Goal: Transaction & Acquisition: Obtain resource

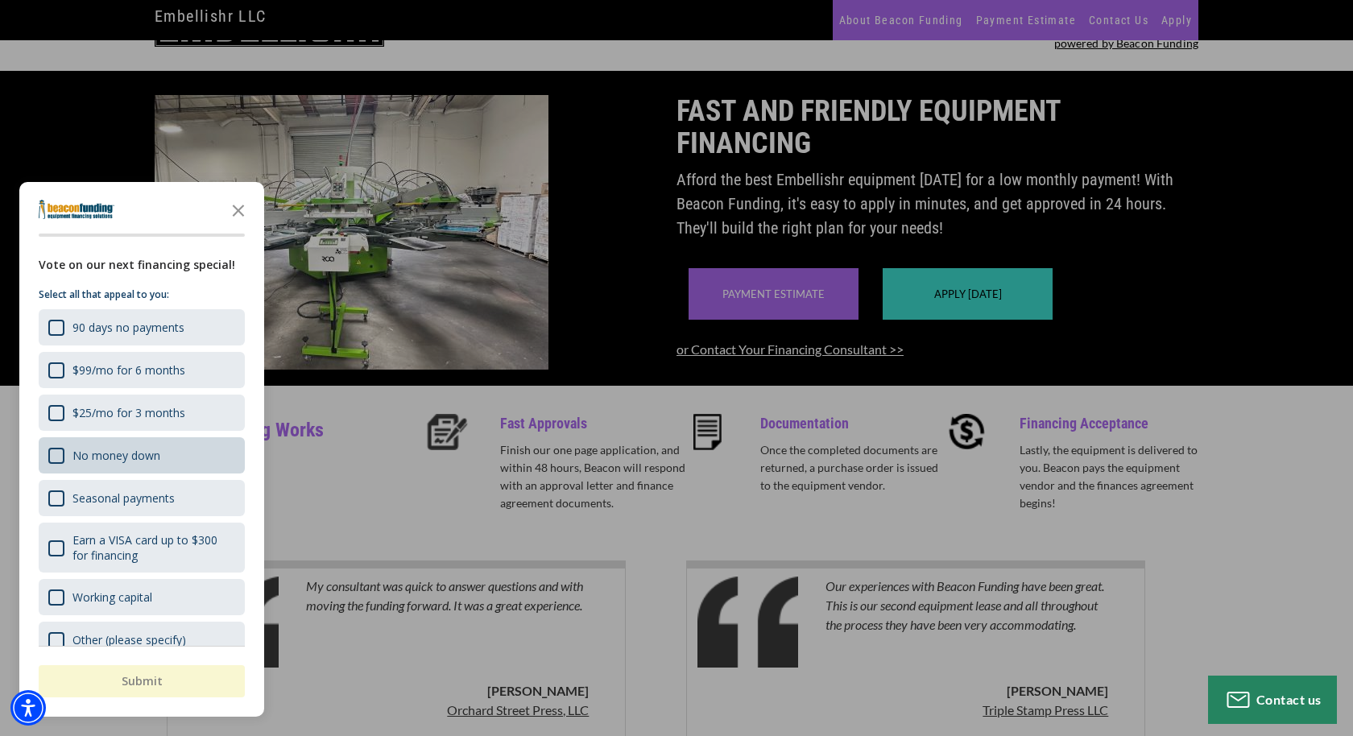
scroll to position [84, 0]
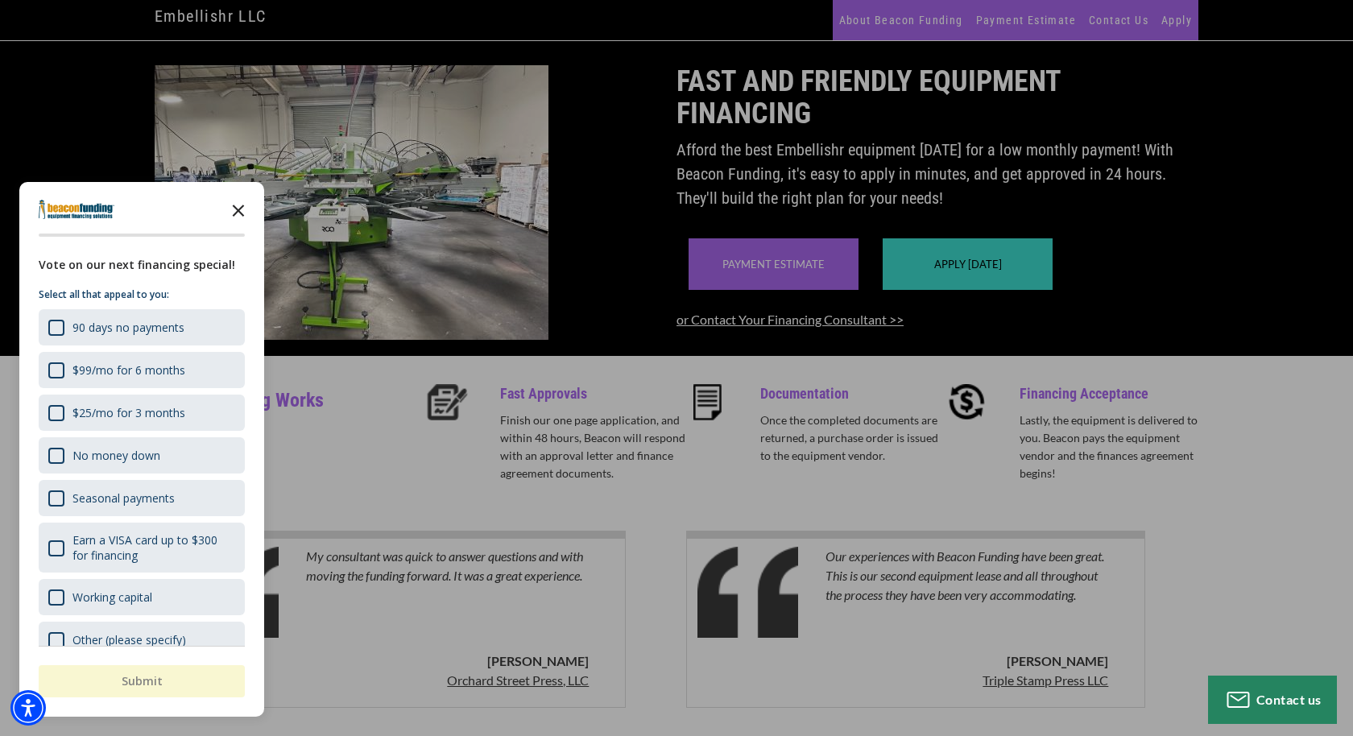
click at [240, 209] on polygon "Close the survey" at bounding box center [239, 211] width 12 height 12
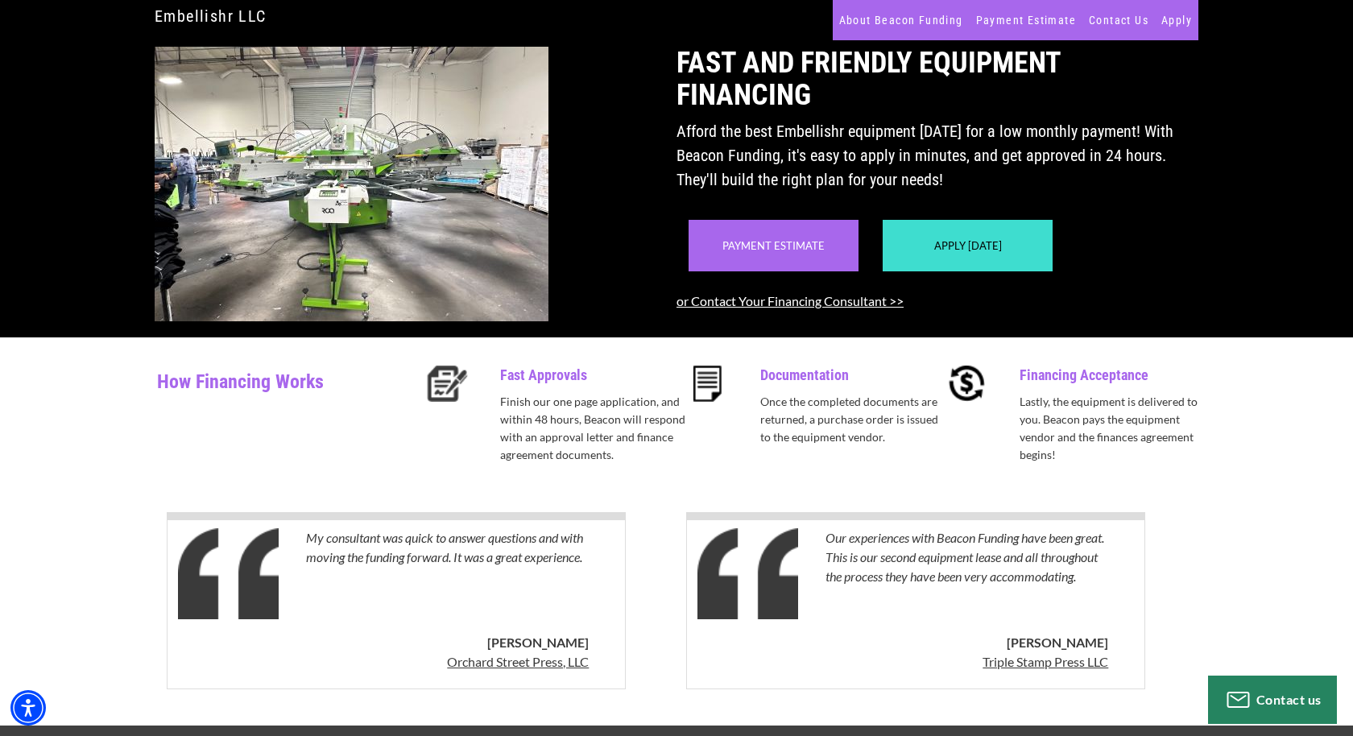
scroll to position [93, 0]
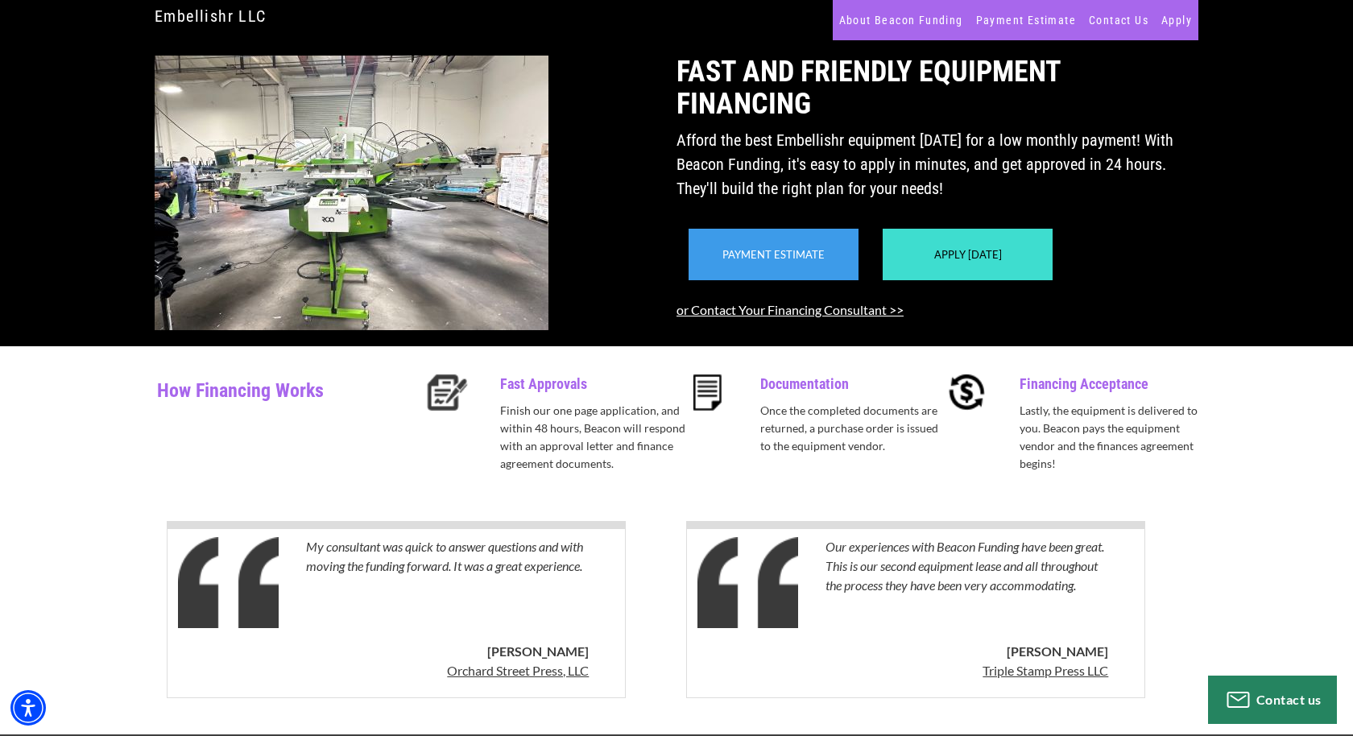
click at [773, 261] on link "Payment Estimate" at bounding box center [773, 254] width 102 height 13
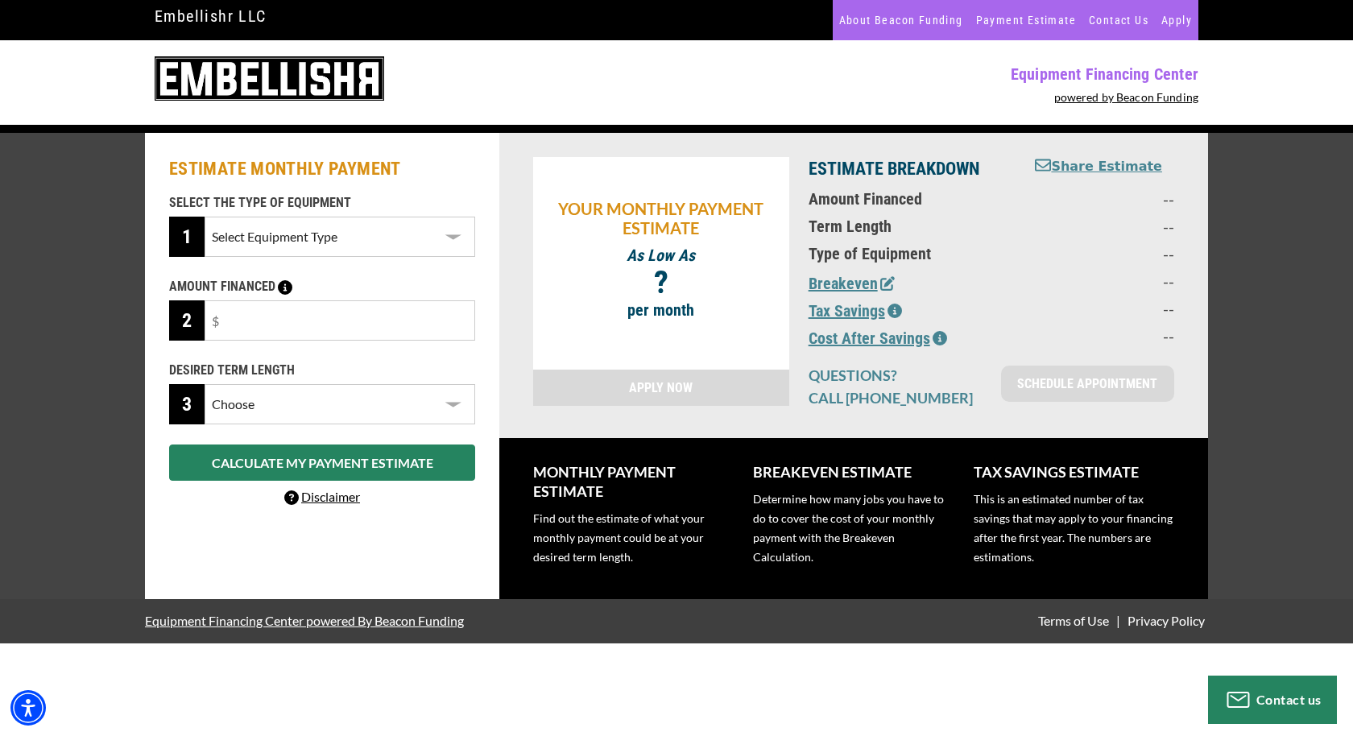
click at [456, 232] on select "Select Equipment Type Screen Printing" at bounding box center [340, 237] width 271 height 40
click at [205, 217] on select "Select Equipment Type Screen Printing" at bounding box center [340, 237] width 271 height 40
click at [361, 247] on select "Select Equipment Type Screen Printing" at bounding box center [340, 237] width 271 height 40
select select "2"
click at [205, 217] on select "Select Equipment Type Screen Printing" at bounding box center [340, 237] width 271 height 40
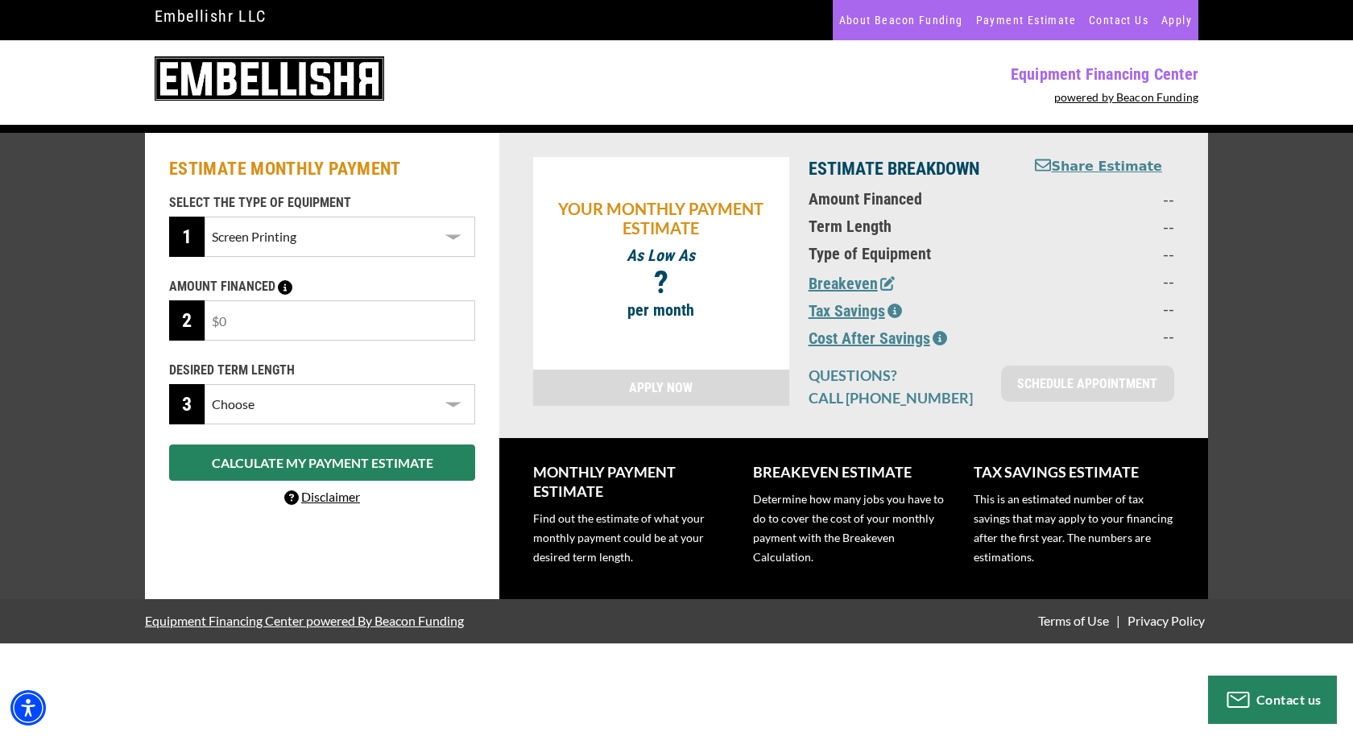
click at [329, 317] on input "text" at bounding box center [340, 320] width 271 height 40
type input "$21,000"
click at [286, 387] on select "Choose 36 Months 48 Months 60 Months" at bounding box center [340, 404] width 271 height 40
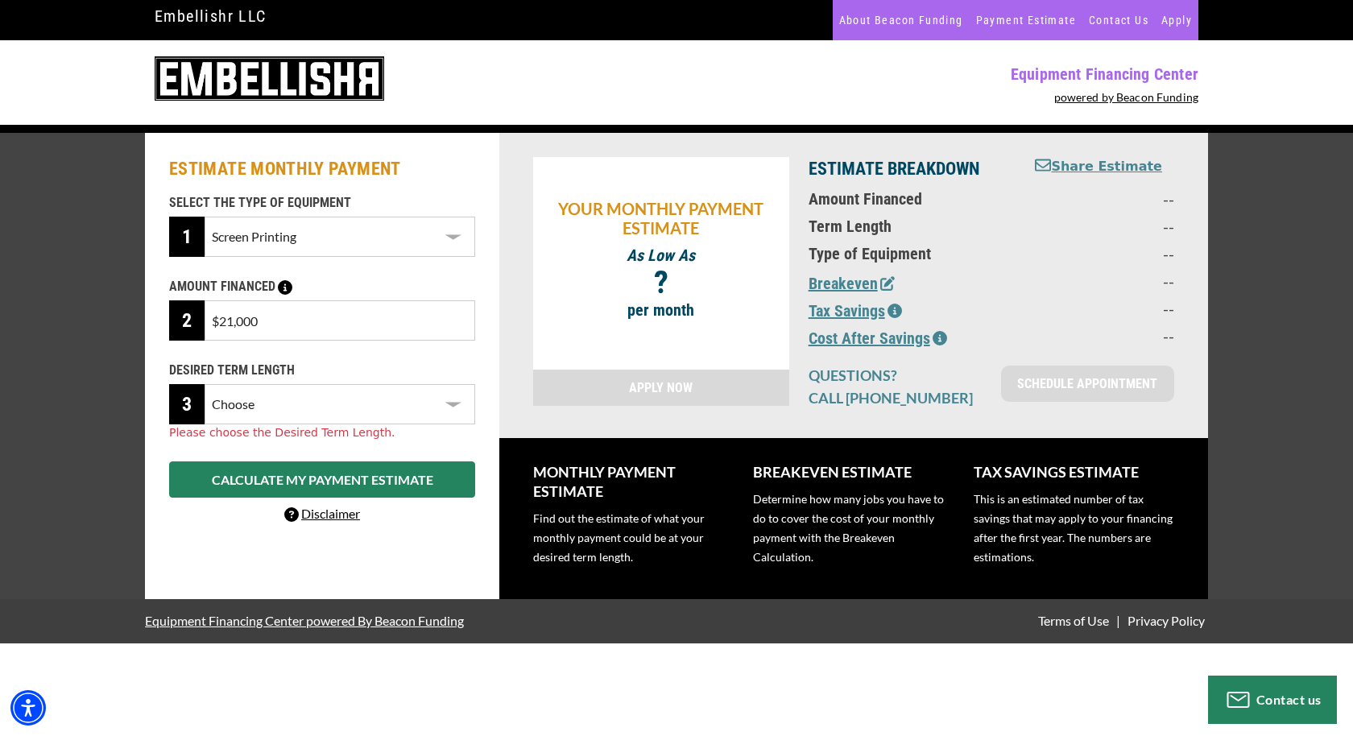
select select "60"
click at [205, 384] on select "Choose 36 Months 48 Months 60 Months" at bounding box center [340, 404] width 271 height 40
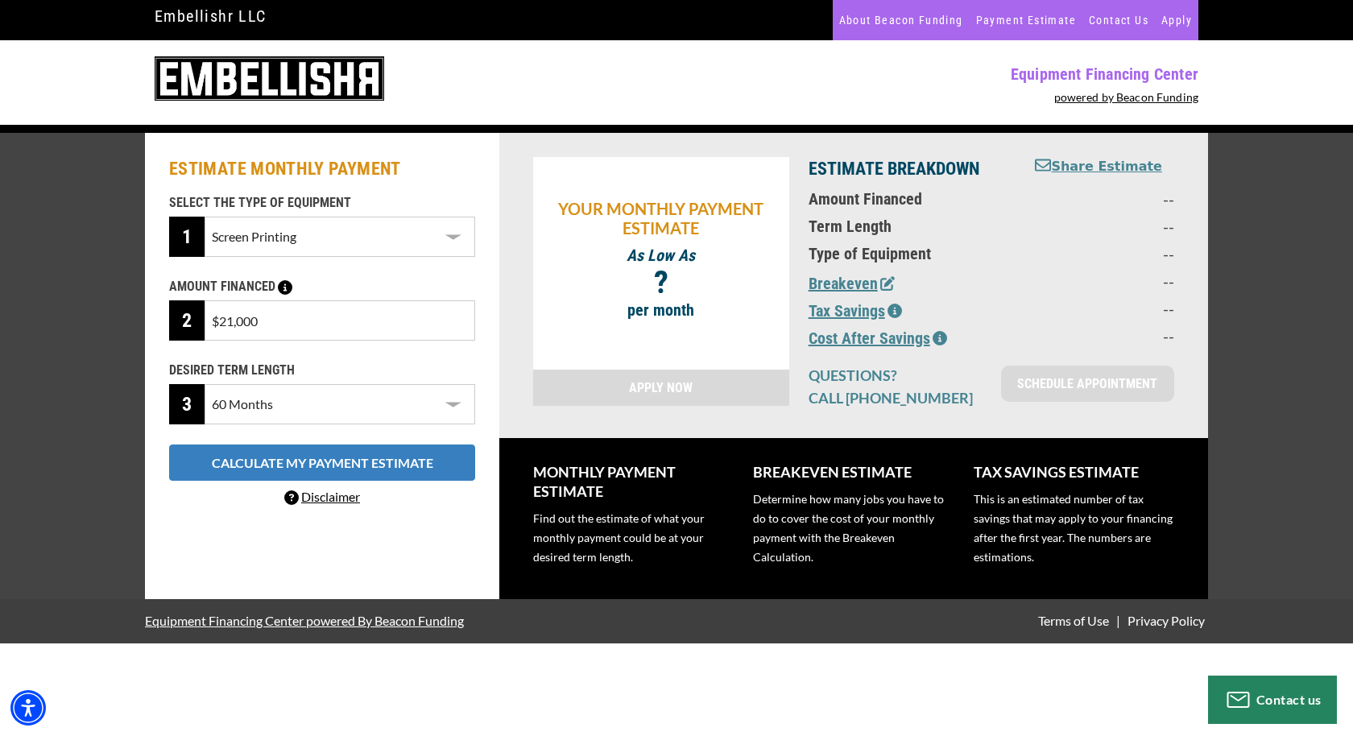
click at [346, 469] on button "CALCULATE MY PAYMENT ESTIMATE" at bounding box center [322, 463] width 306 height 36
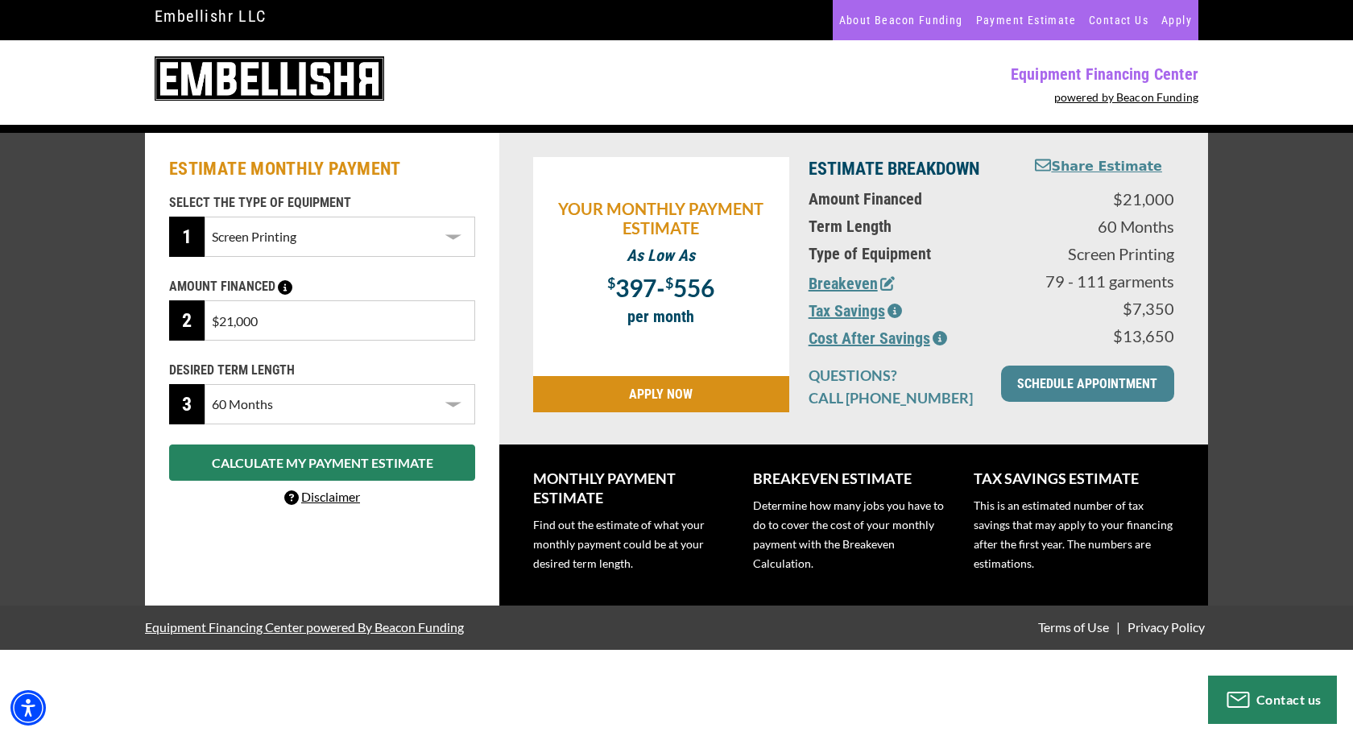
click at [883, 287] on icon "button" at bounding box center [887, 283] width 14 height 14
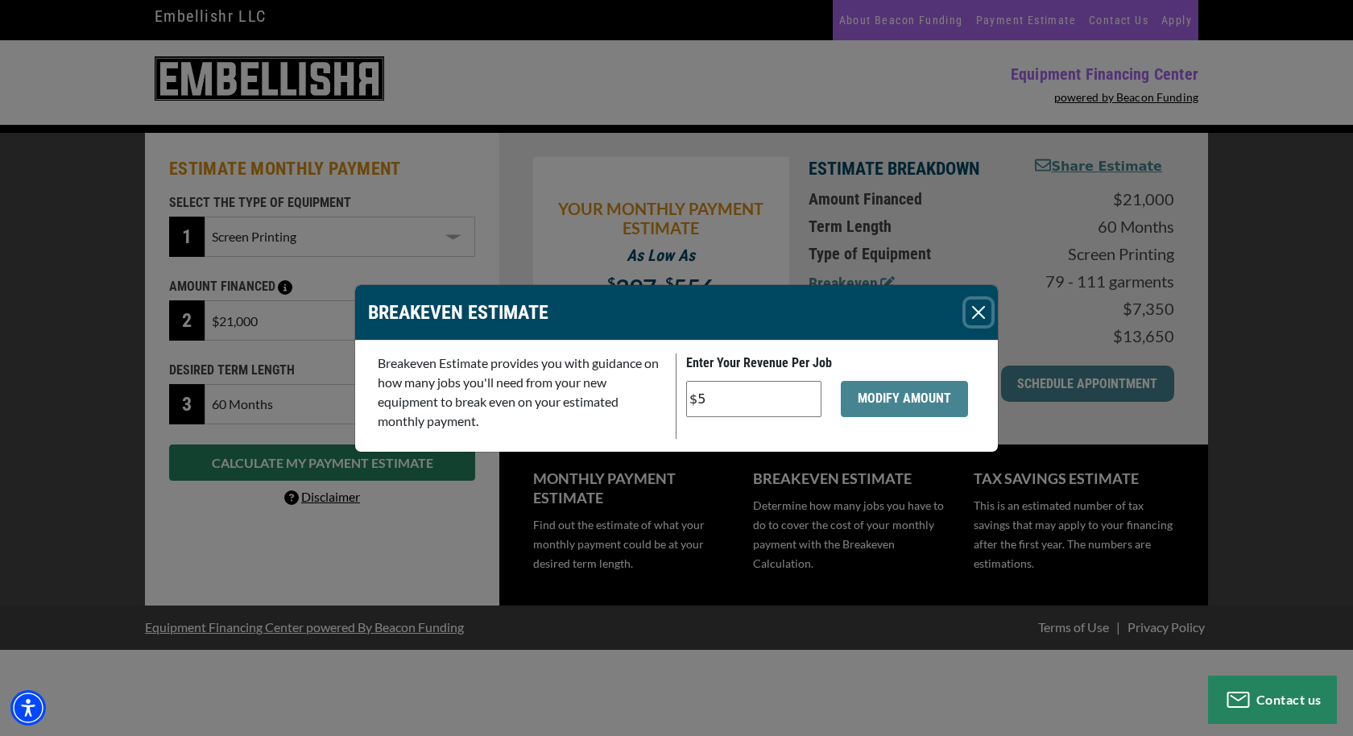
click at [976, 311] on button "Close" at bounding box center [979, 313] width 26 height 26
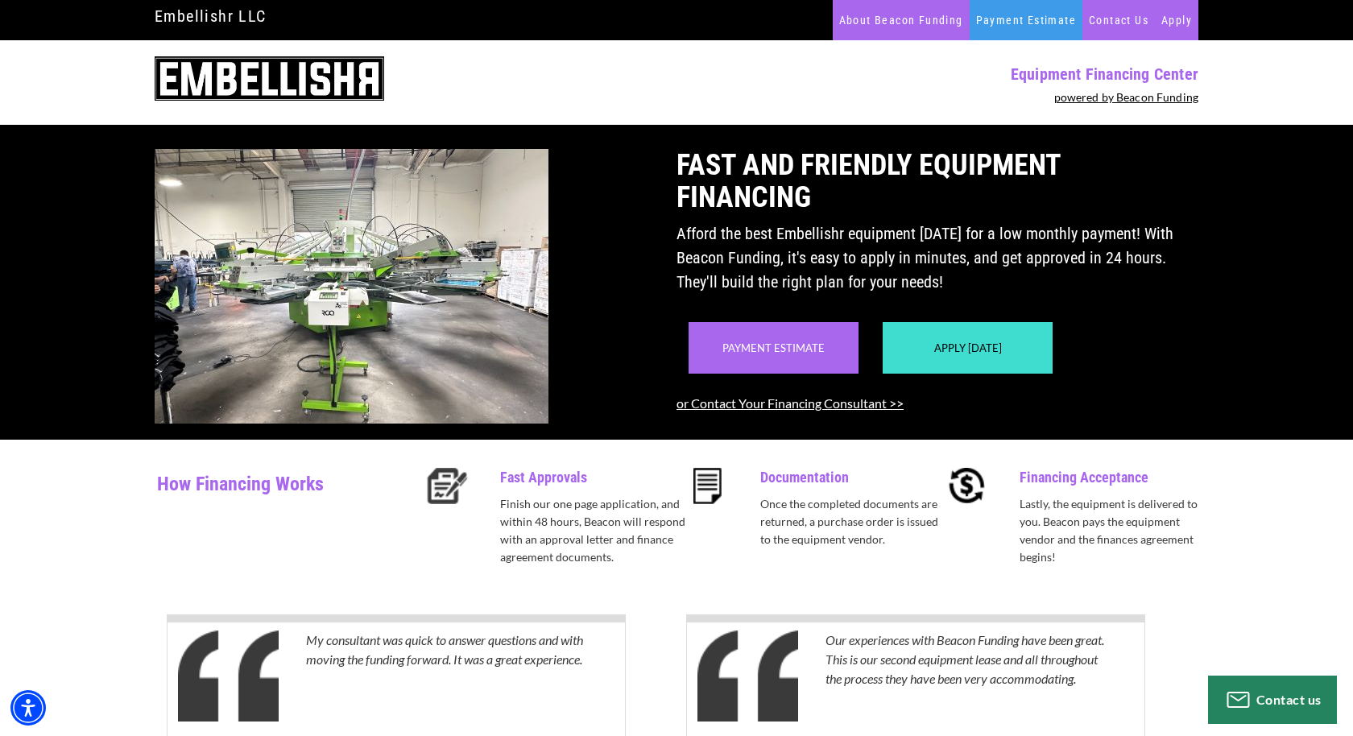
click at [1024, 20] on link "Payment Estimate" at bounding box center [1026, 20] width 113 height 40
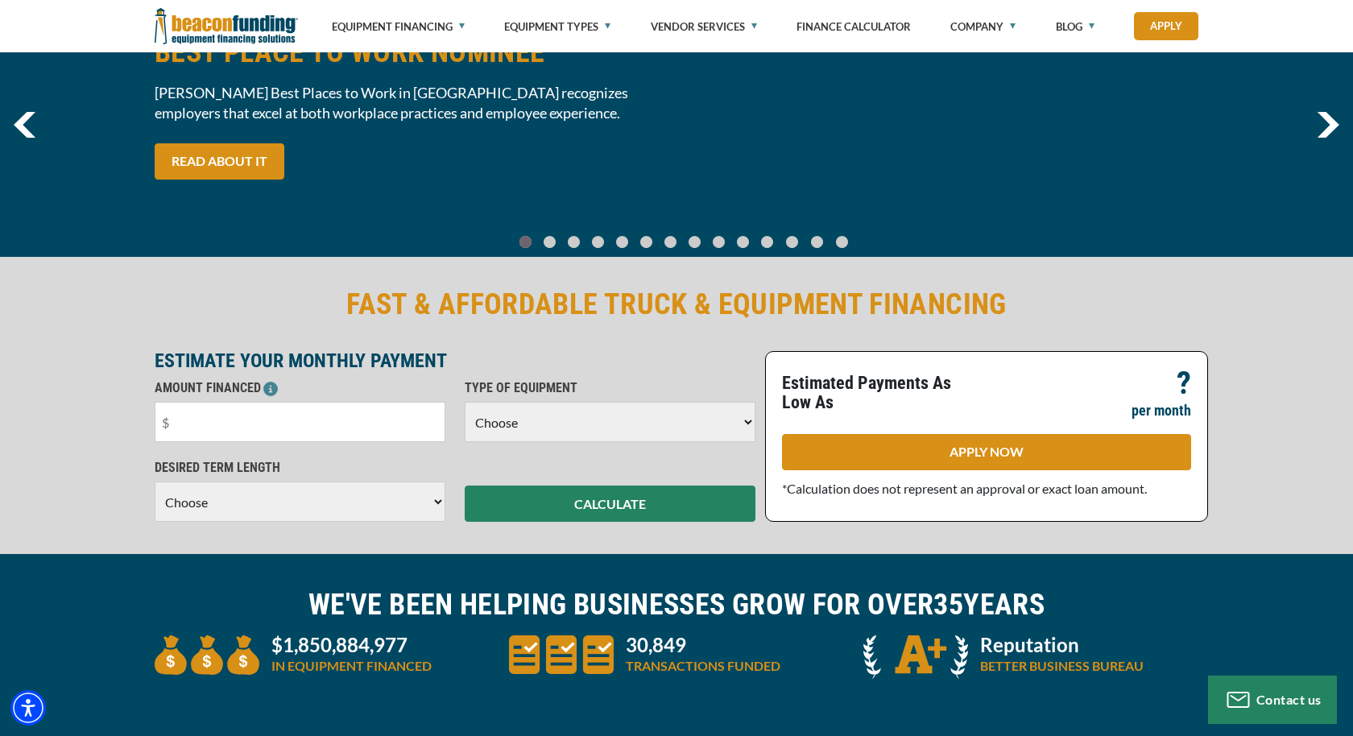
scroll to position [181, 0]
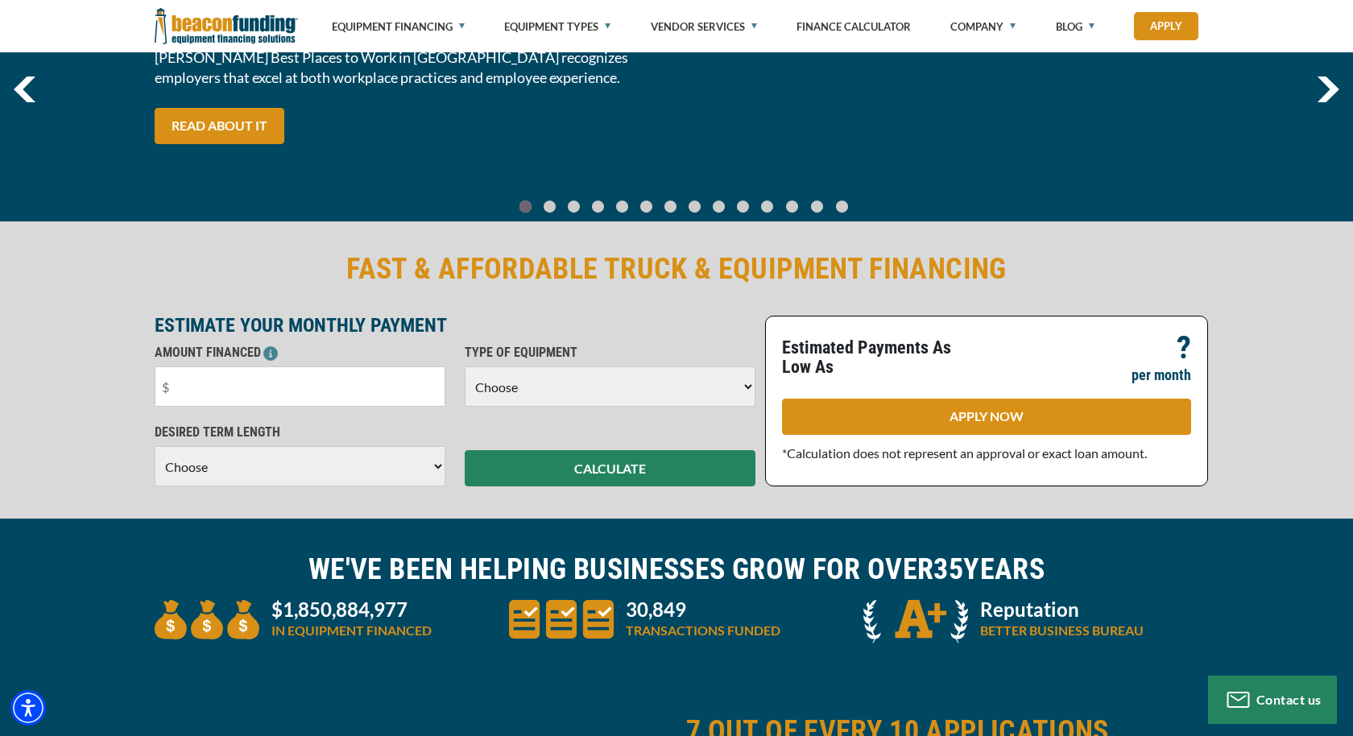
click at [523, 399] on select "Choose Backhoe Boom/Bucket Truck Chipper Commercial Mower Crane DTG/DTF Printin…" at bounding box center [610, 386] width 291 height 40
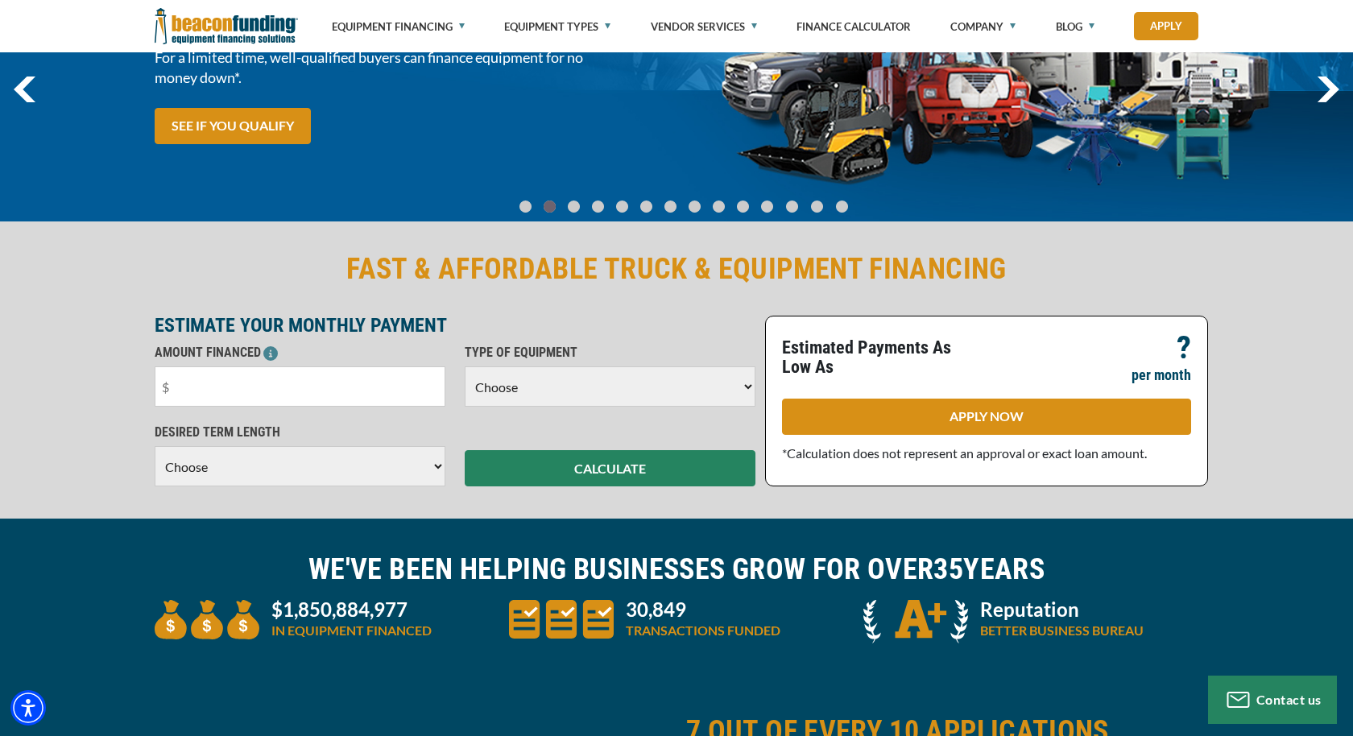
select select "1"
click at [465, 366] on select "Choose Backhoe Boom/Bucket Truck Chipper Commercial Mower Crane DTG/DTF Printin…" at bounding box center [610, 386] width 291 height 40
click at [330, 383] on input "text" at bounding box center [300, 386] width 291 height 40
drag, startPoint x: 242, startPoint y: 387, endPoint x: 161, endPoint y: 386, distance: 81.3
click at [161, 387] on input "text" at bounding box center [300, 386] width 291 height 40
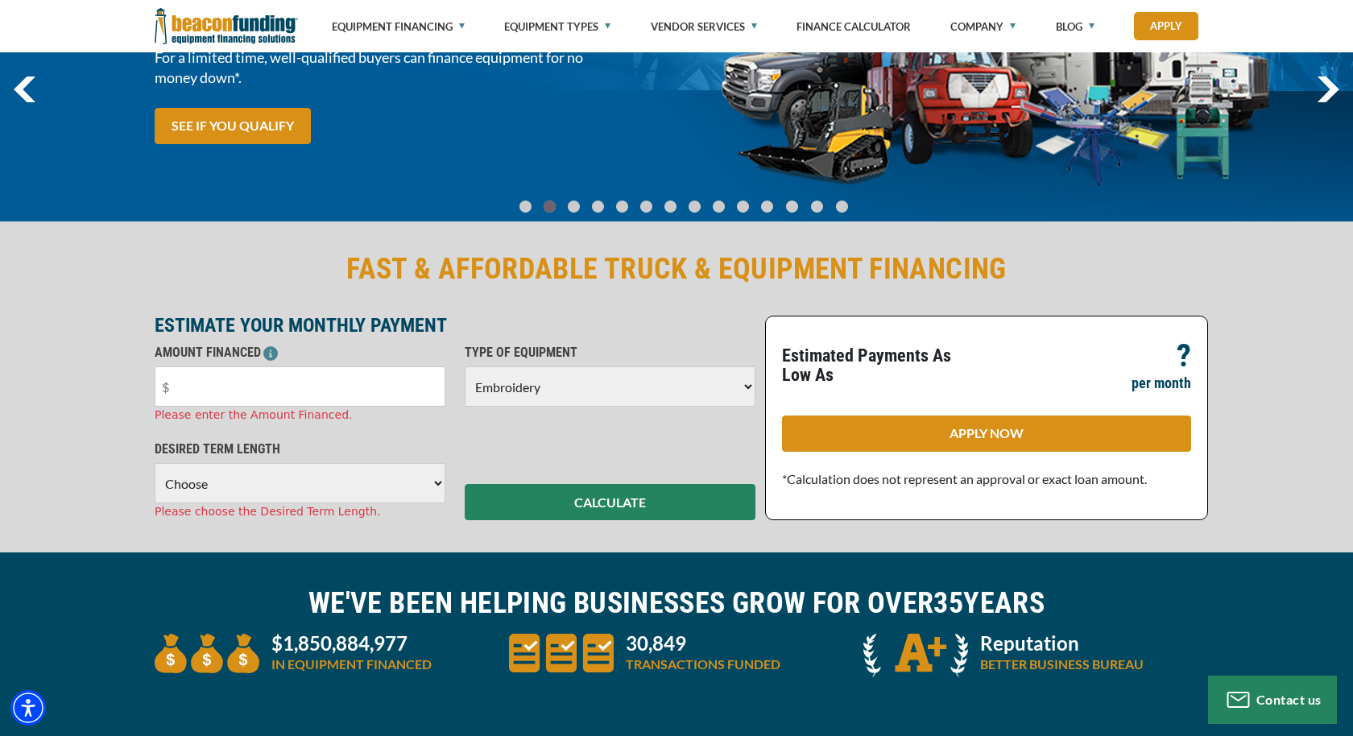
drag, startPoint x: 197, startPoint y: 387, endPoint x: 147, endPoint y: 384, distance: 50.8
click at [147, 384] on div "AMOUNT FINANCED Please enter the Amount Financed." at bounding box center [300, 383] width 310 height 81
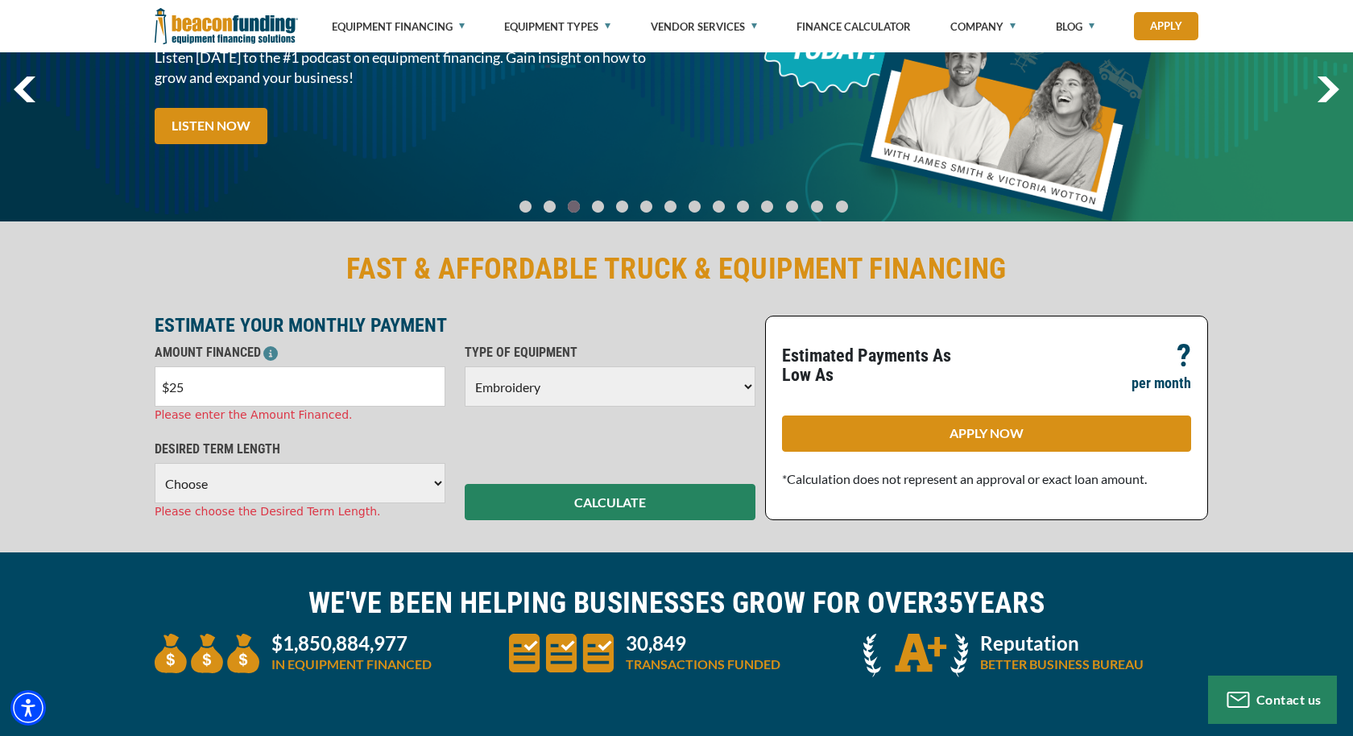
type input "$2"
type input "$15,000"
click at [222, 482] on select "Choose 36 Months 48 Months 60 Months" at bounding box center [300, 483] width 291 height 40
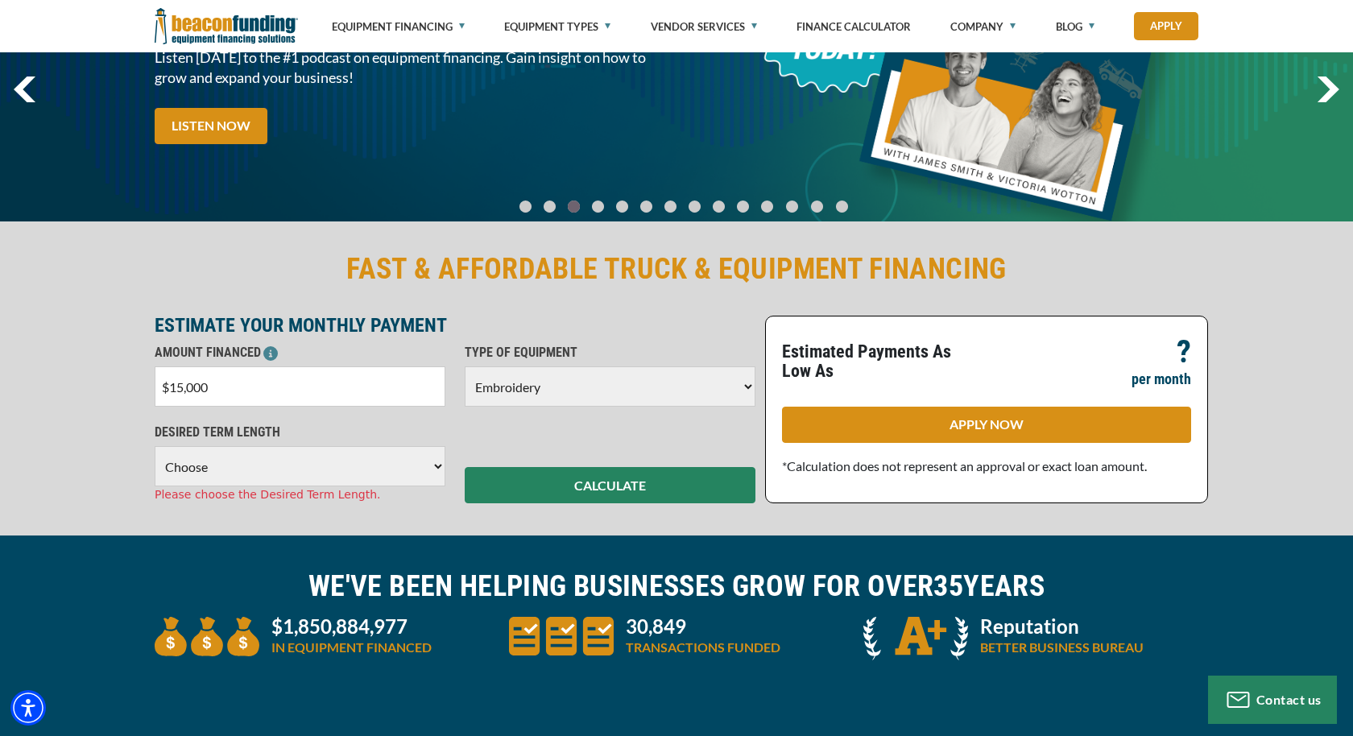
select select "60"
click at [155, 446] on select "Choose 36 Months 48 Months 60 Months" at bounding box center [300, 466] width 291 height 40
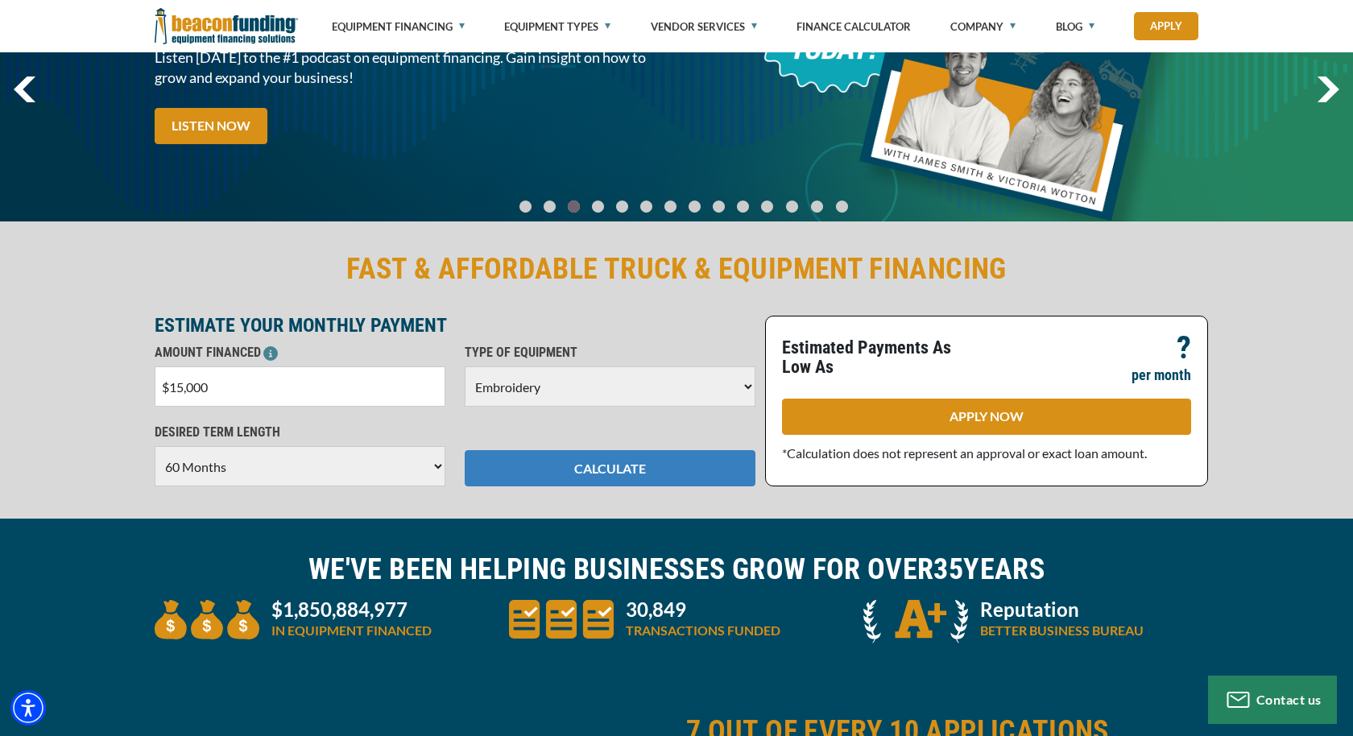
click at [582, 460] on button "CALCULATE" at bounding box center [610, 468] width 291 height 36
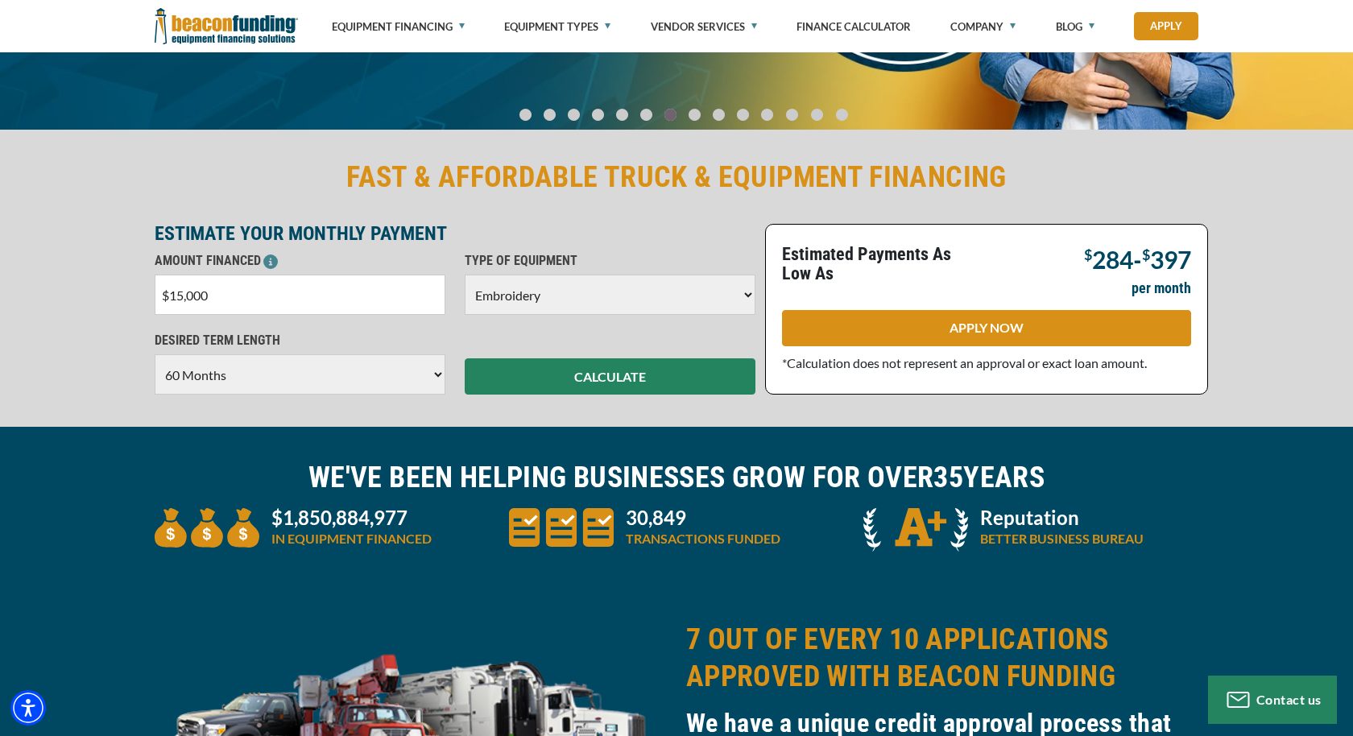
scroll to position [0, 0]
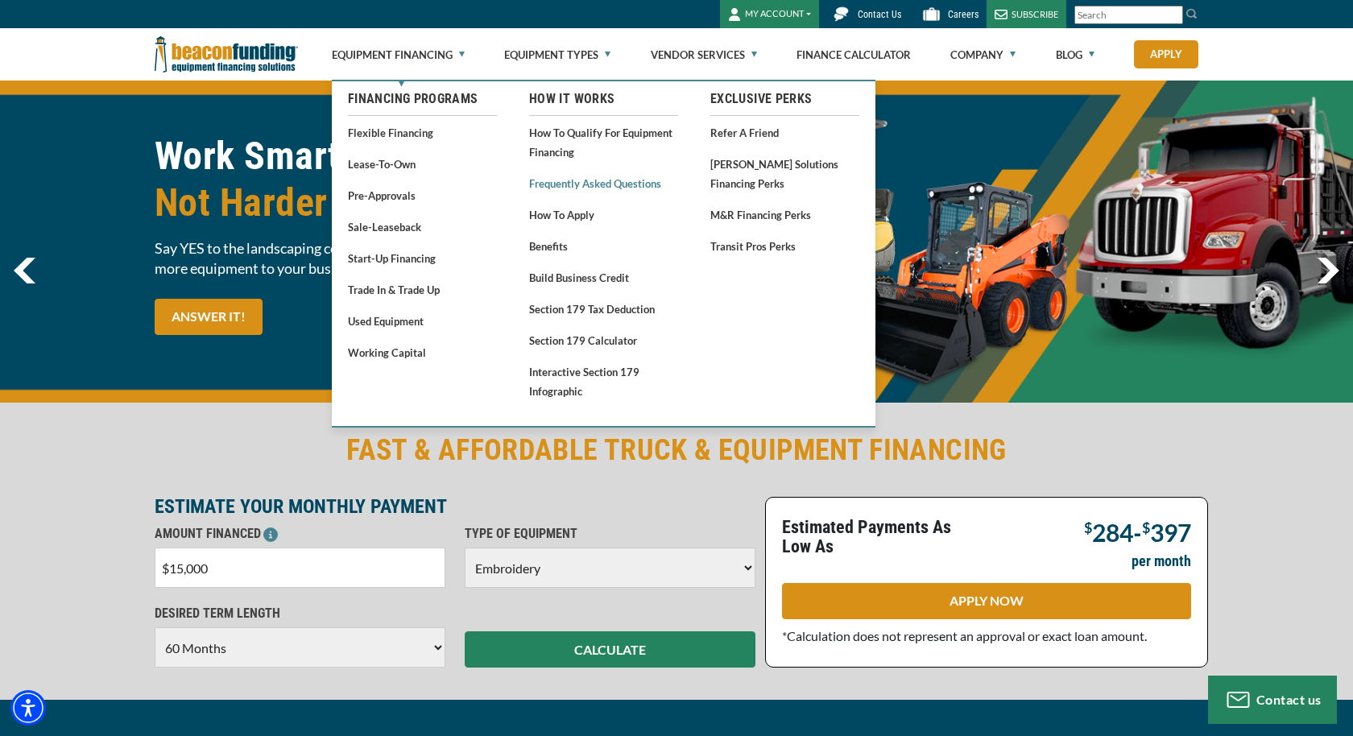
click at [636, 176] on link "Frequently Asked Questions" at bounding box center [603, 183] width 149 height 20
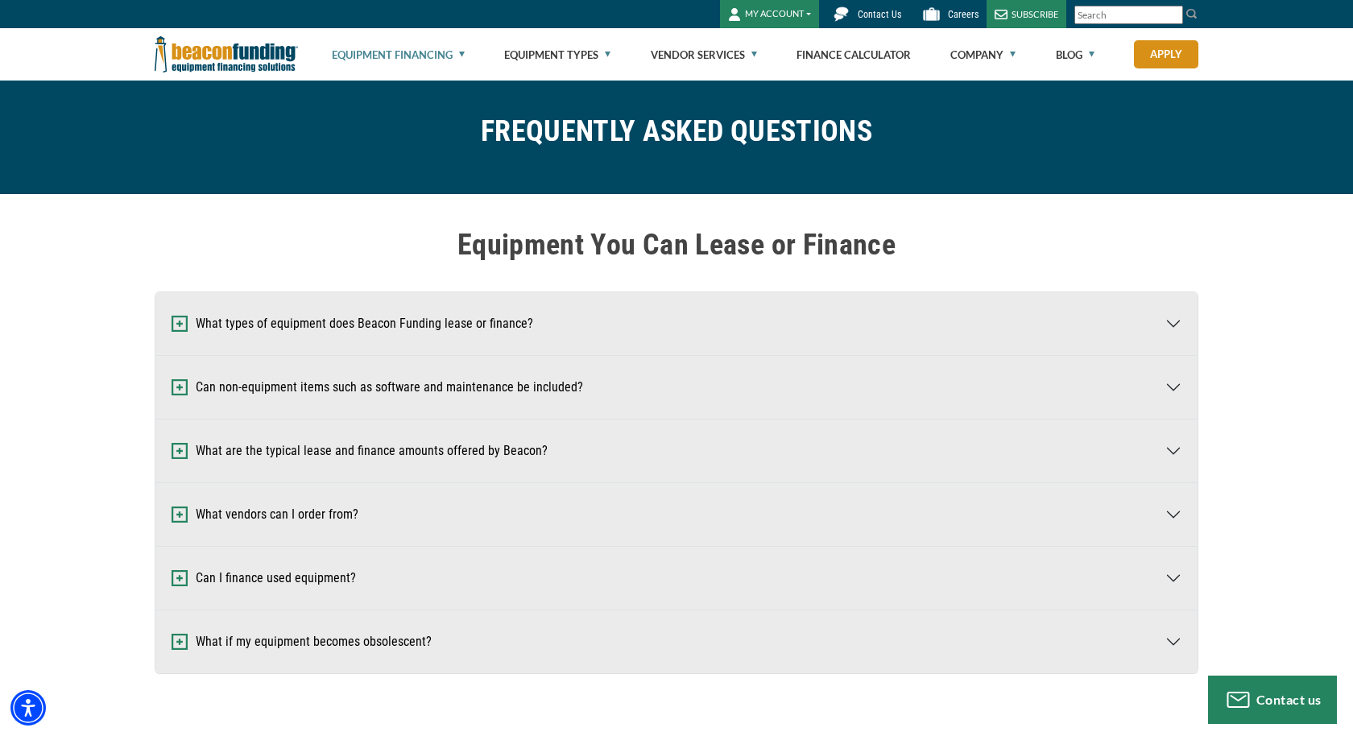
scroll to position [33, 0]
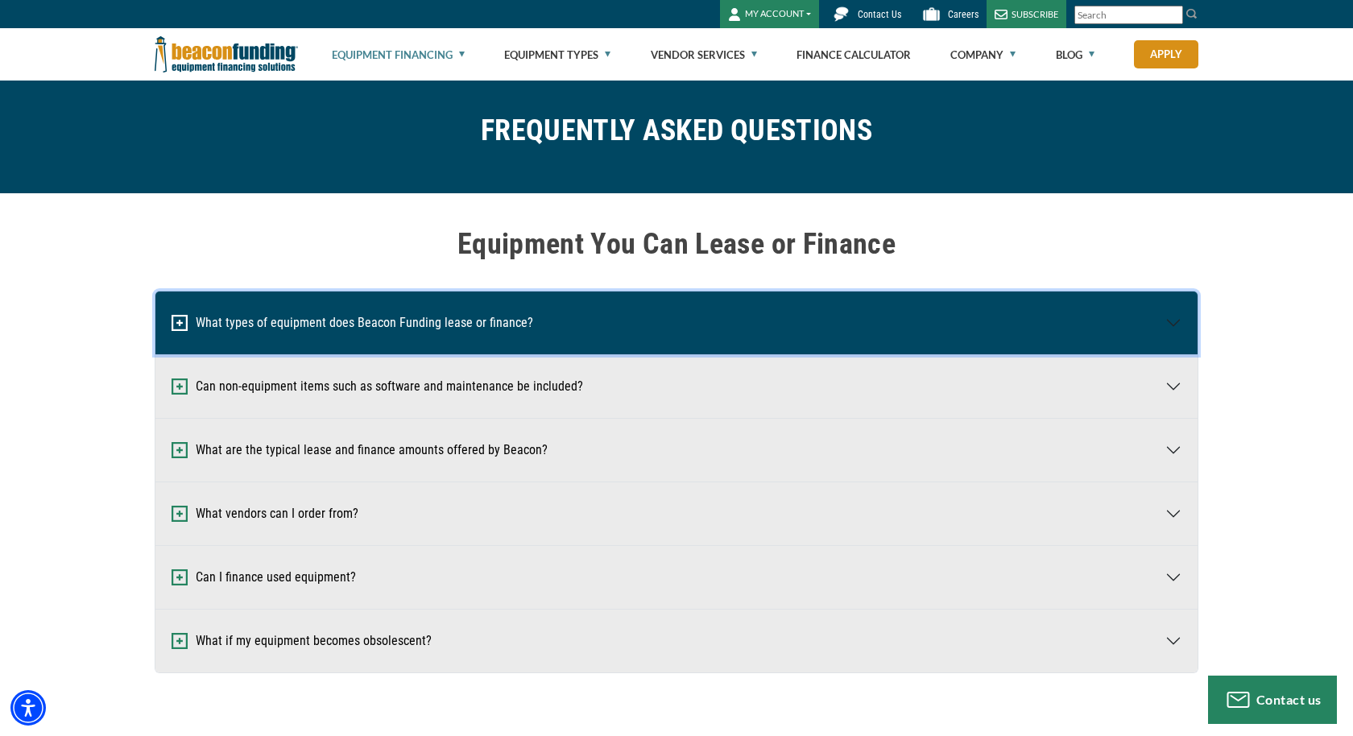
click at [499, 319] on button "What types of equipment does Beacon Funding lease or finance?" at bounding box center [676, 323] width 1042 height 63
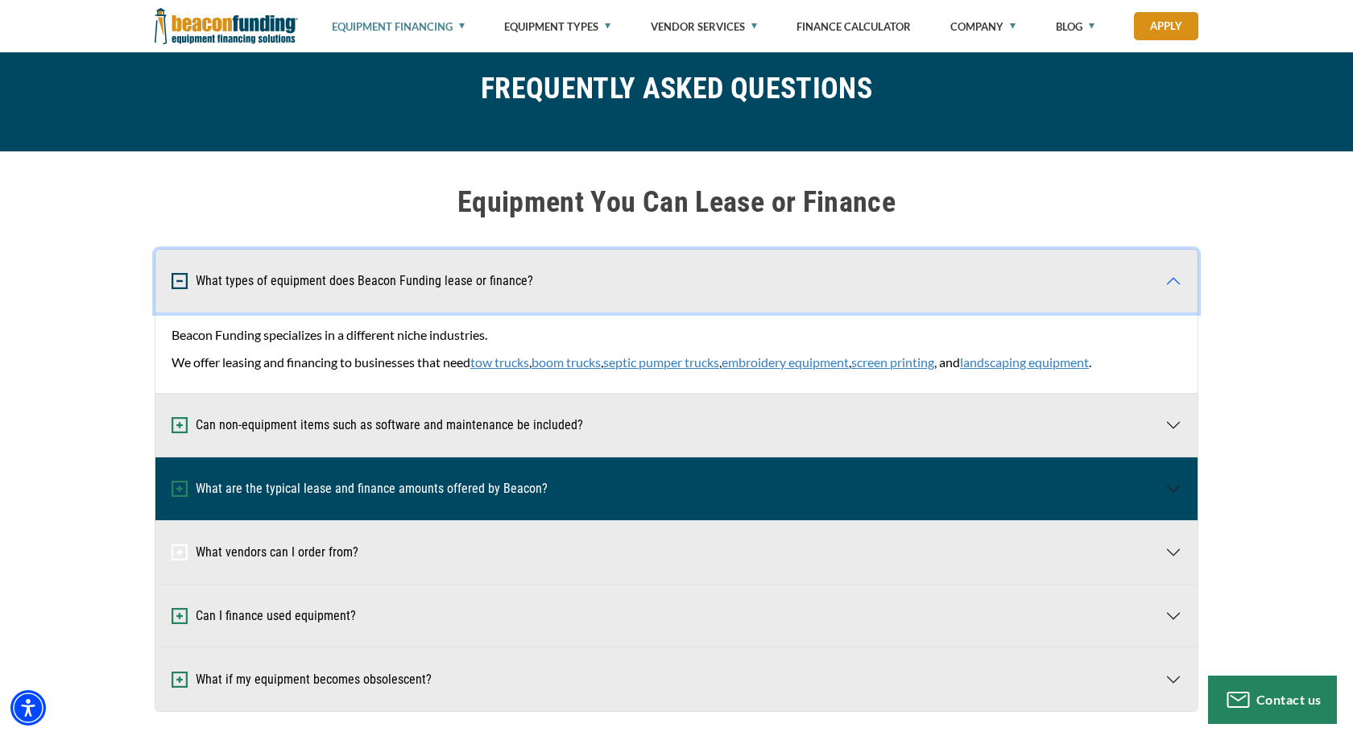
scroll to position [98, 0]
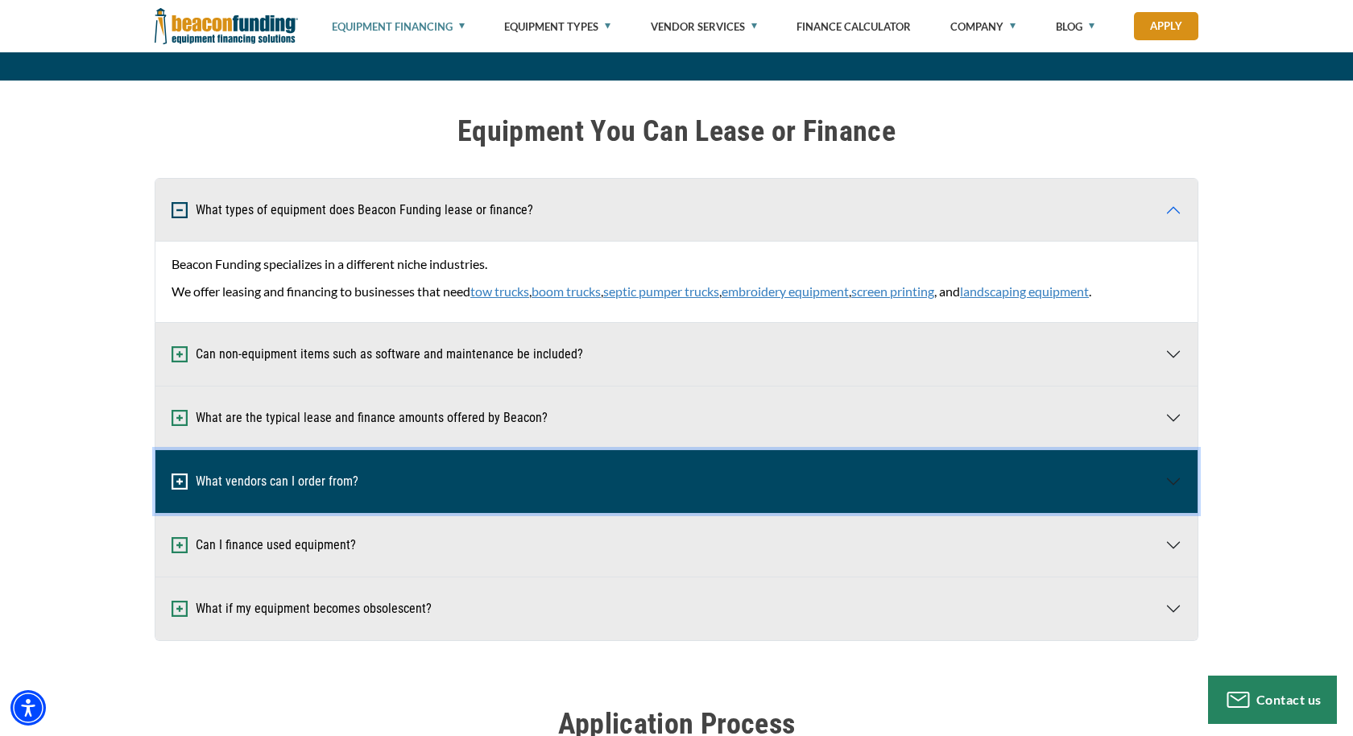
click at [373, 477] on button "What vendors can I order from?" at bounding box center [676, 481] width 1042 height 63
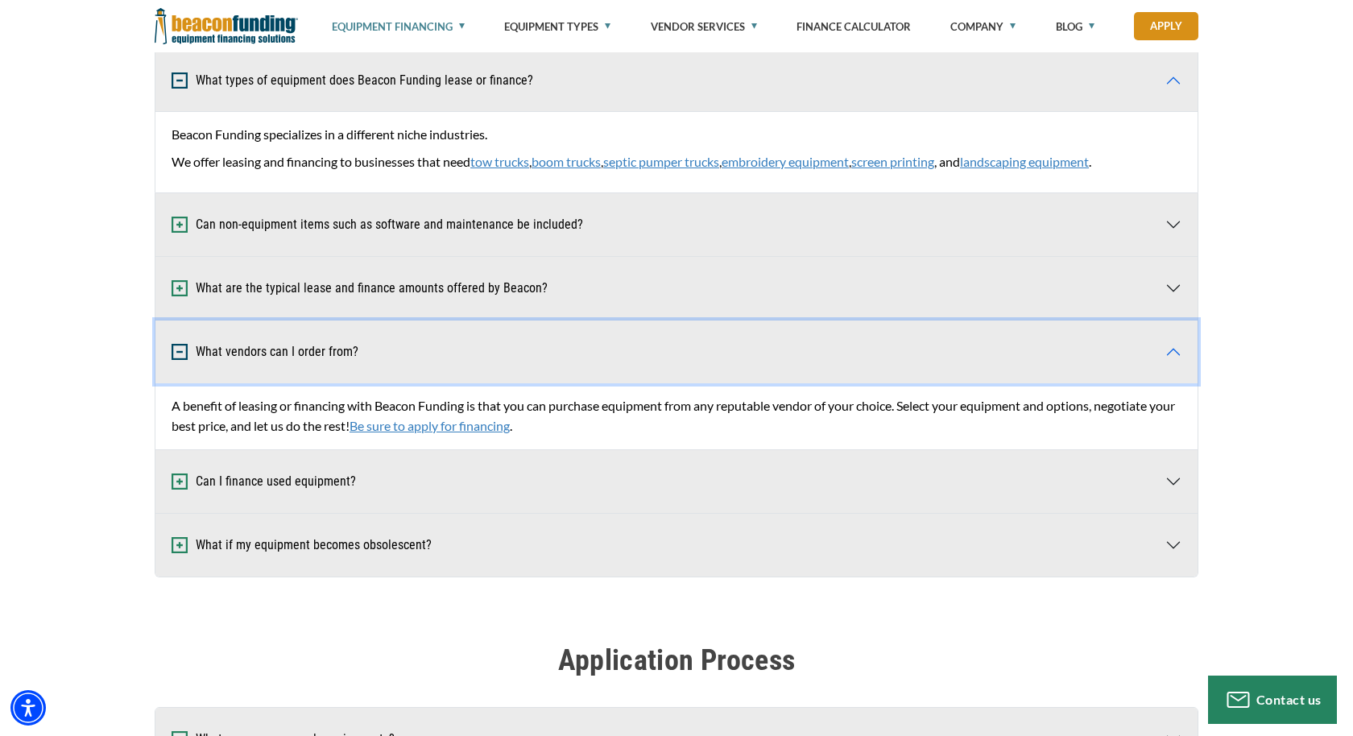
scroll to position [282, 0]
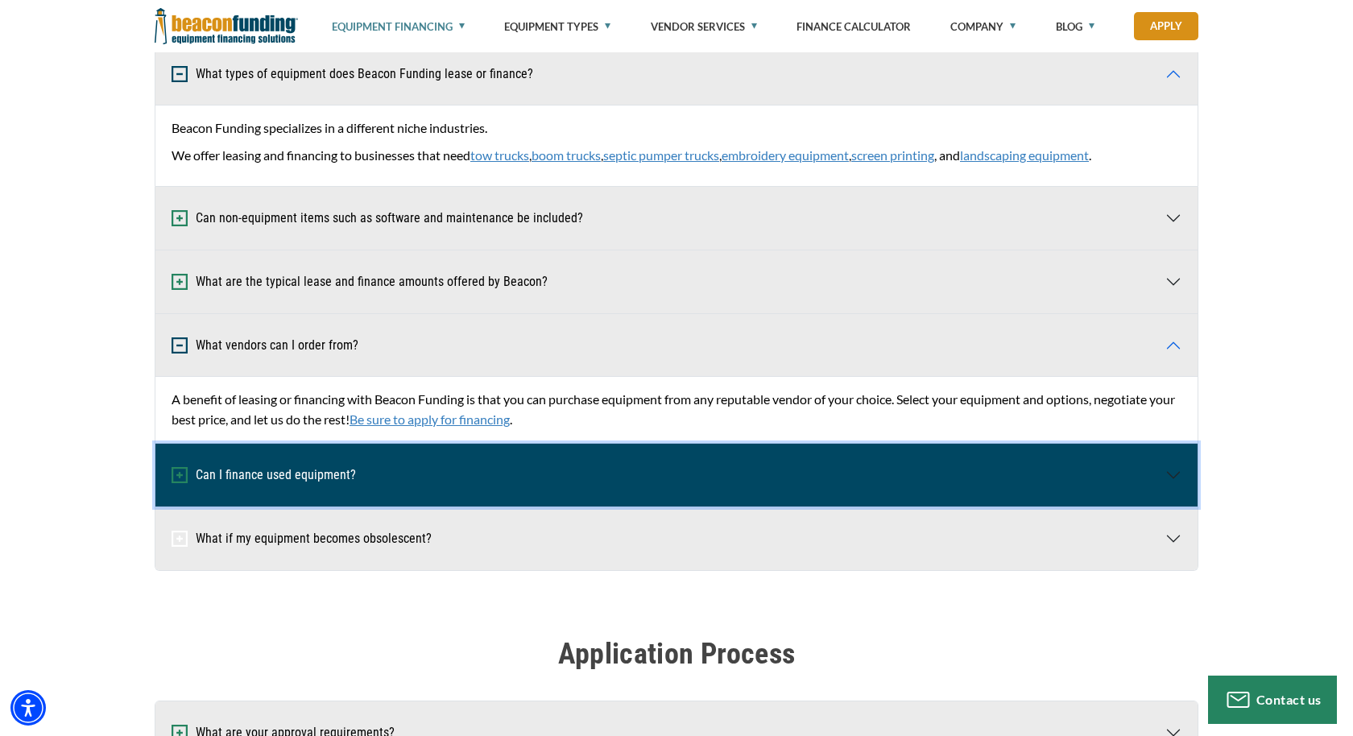
click at [566, 483] on button "Can I finance used equipment?" at bounding box center [676, 475] width 1042 height 63
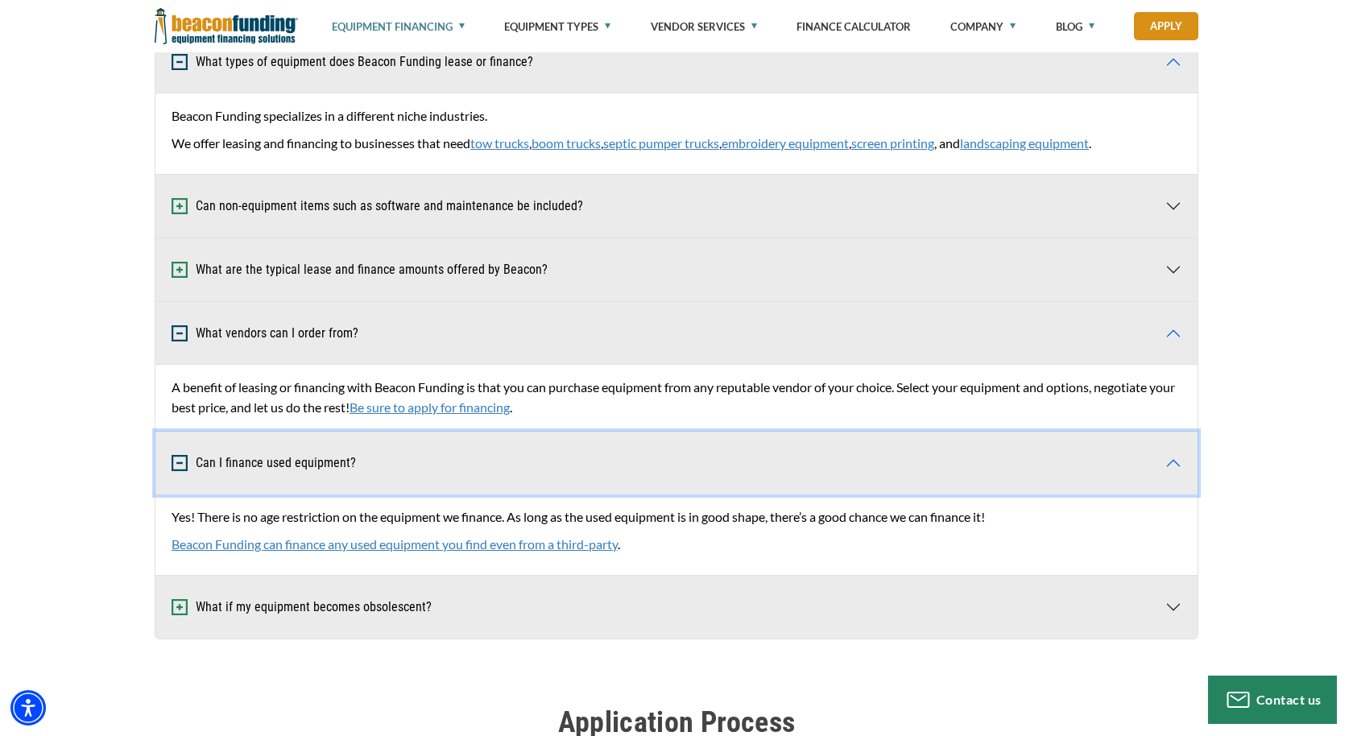
scroll to position [301, 0]
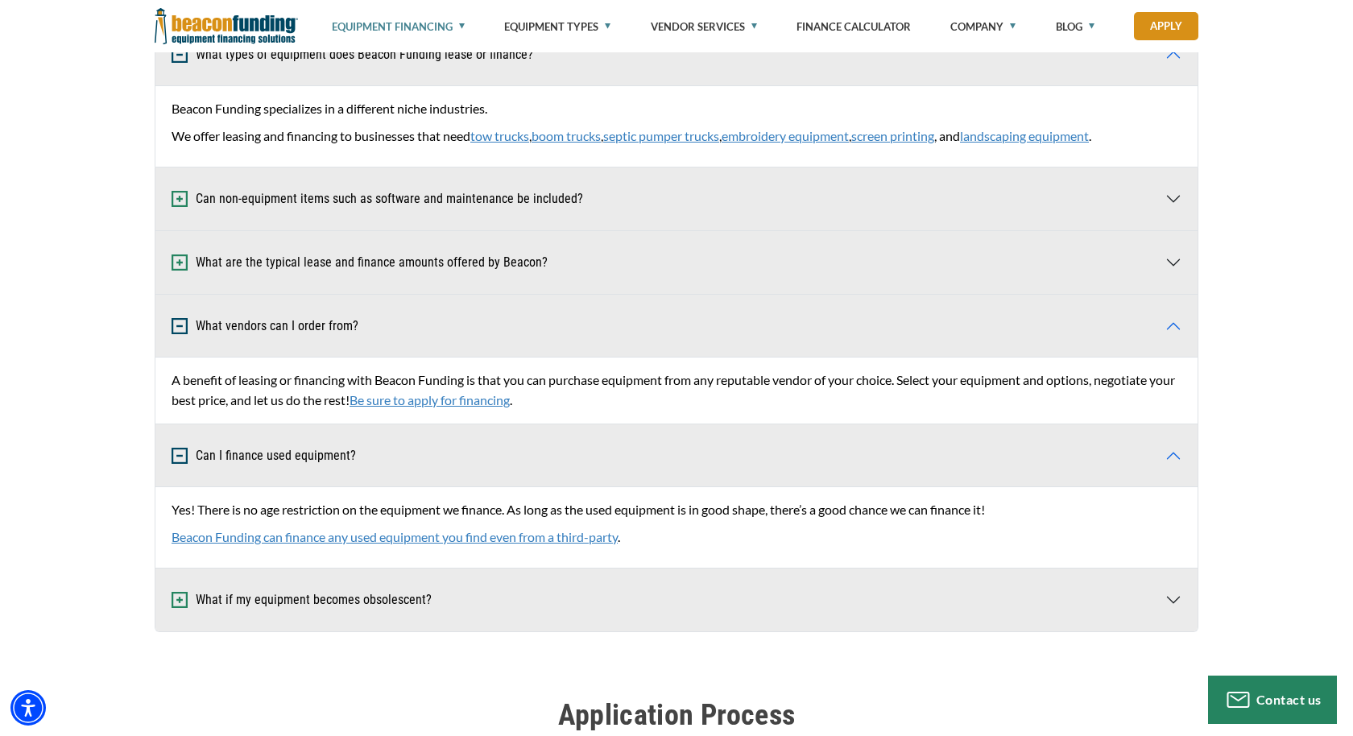
click at [430, 533] on span "Beacon Funding can finance any used equipment you find even from a third-party" at bounding box center [395, 536] width 446 height 15
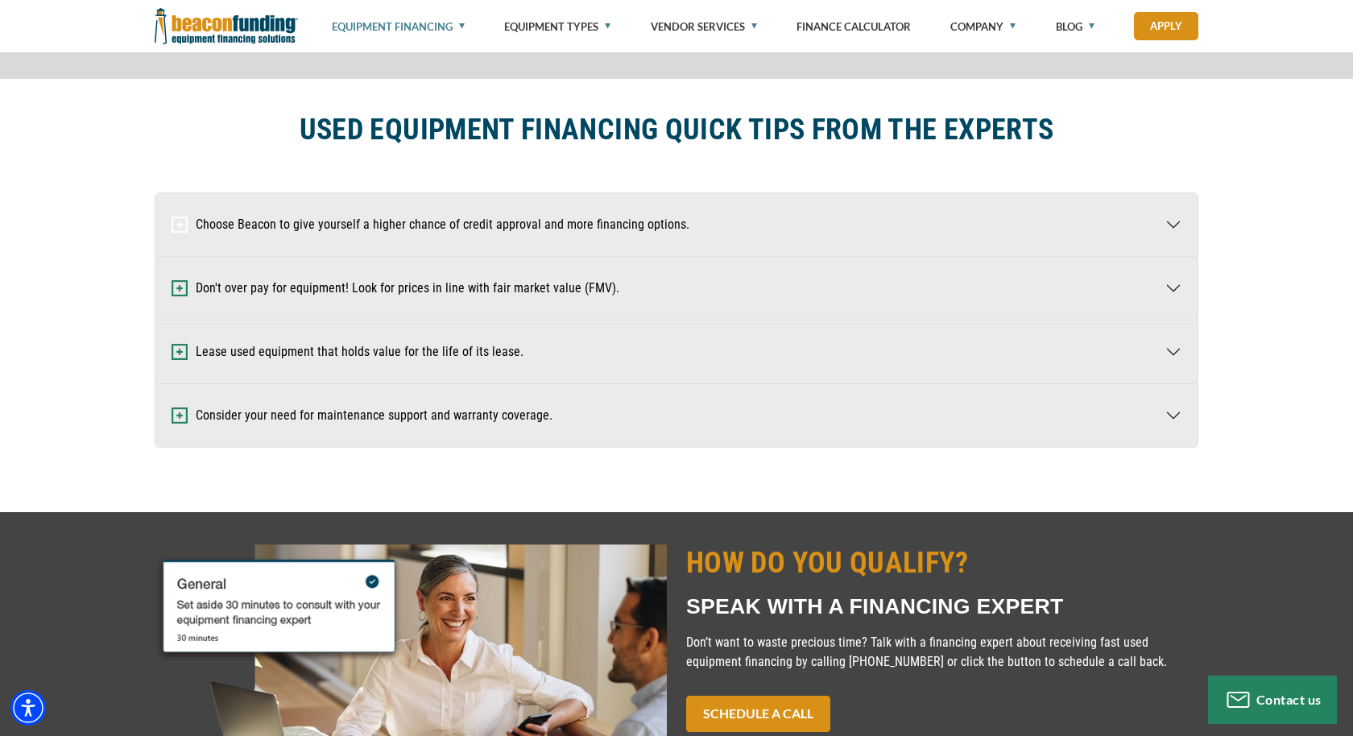
scroll to position [941, 0]
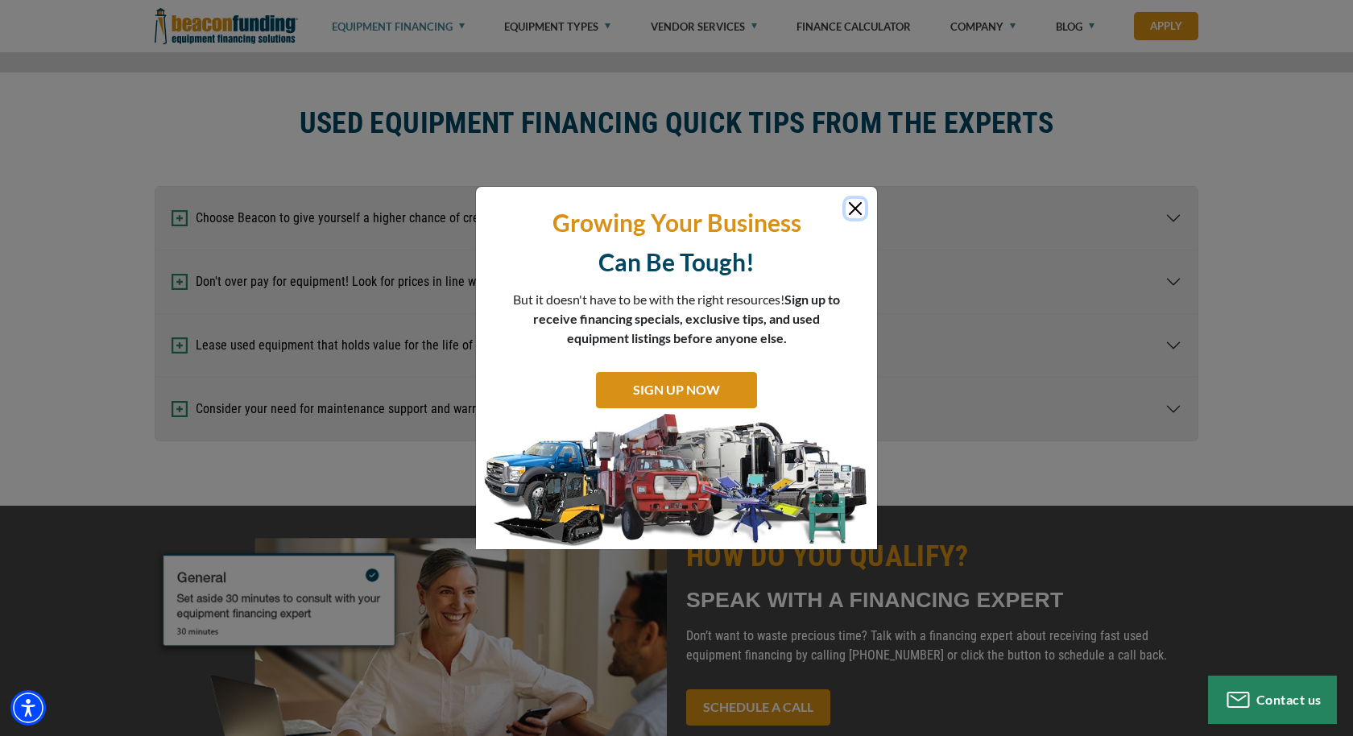
click at [850, 206] on button "Close" at bounding box center [855, 208] width 19 height 19
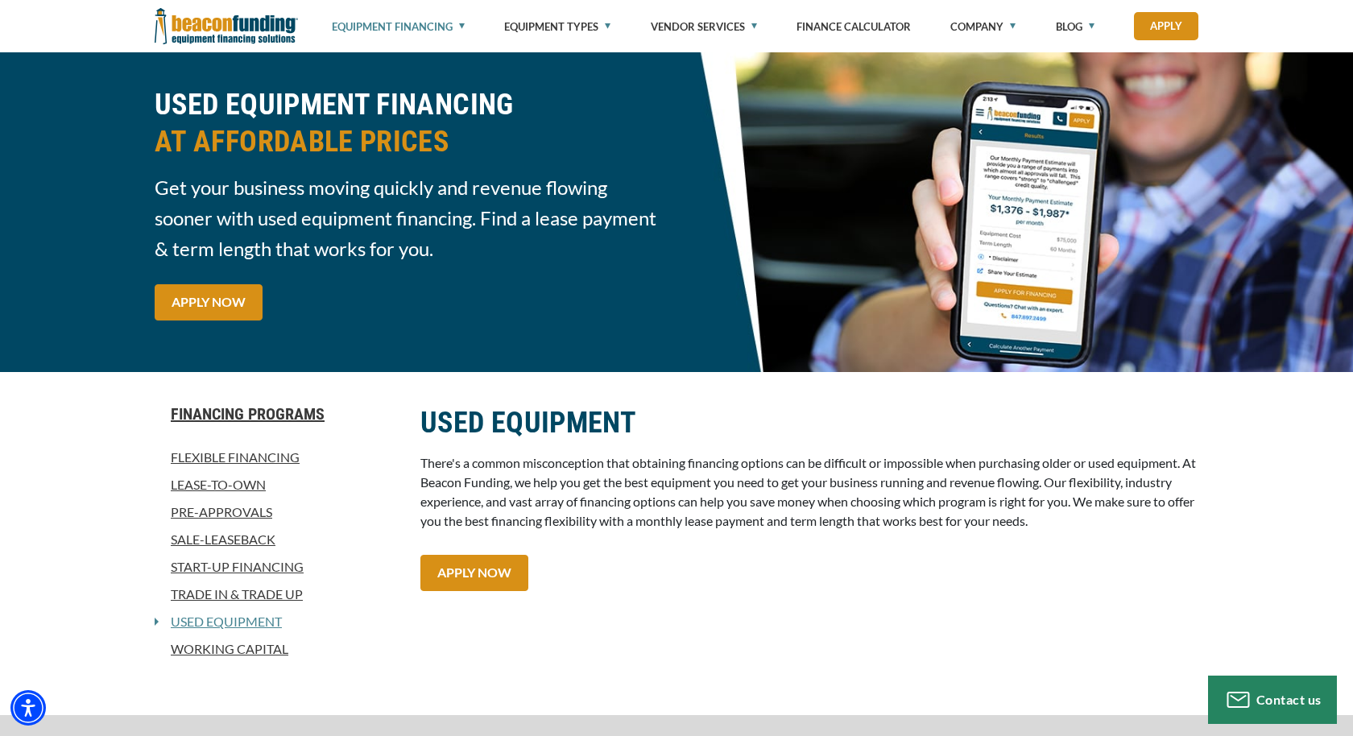
scroll to position [0, 0]
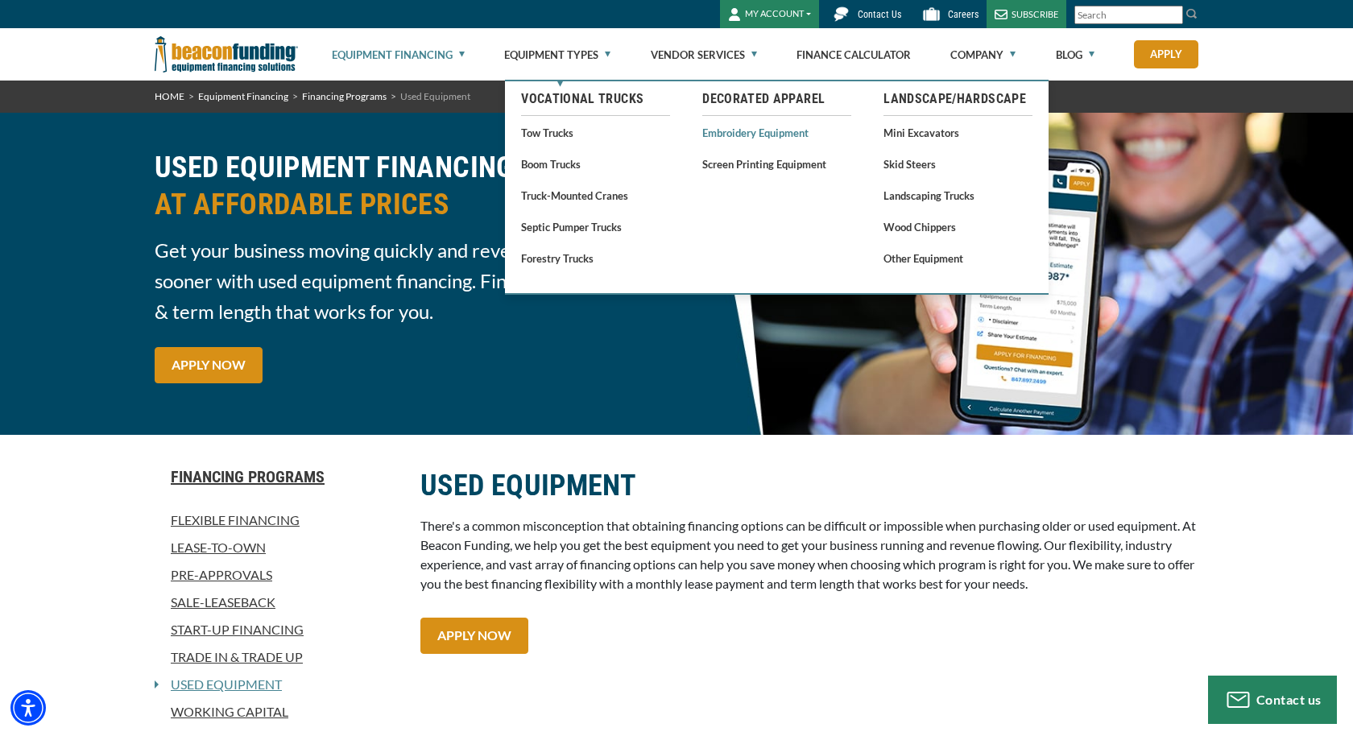
click at [730, 126] on link "Embroidery Equipment" at bounding box center [776, 132] width 149 height 20
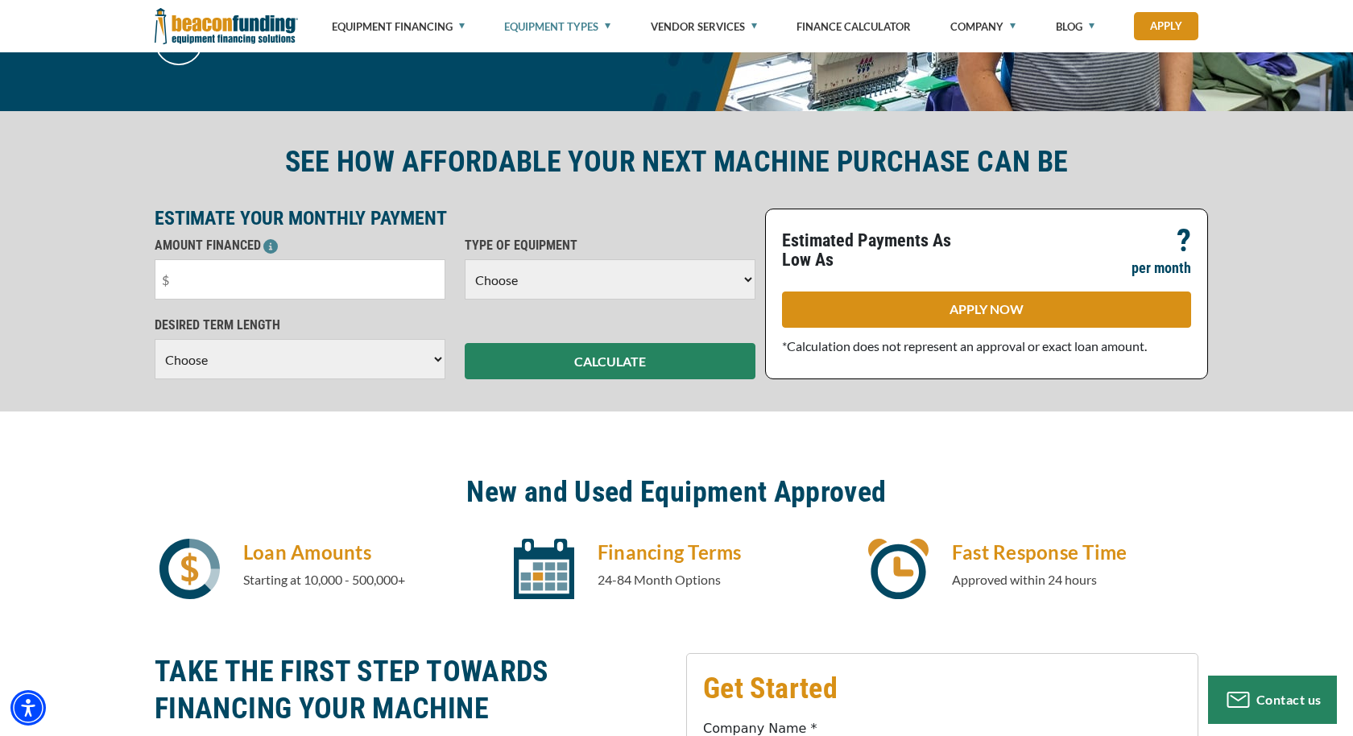
scroll to position [358, 0]
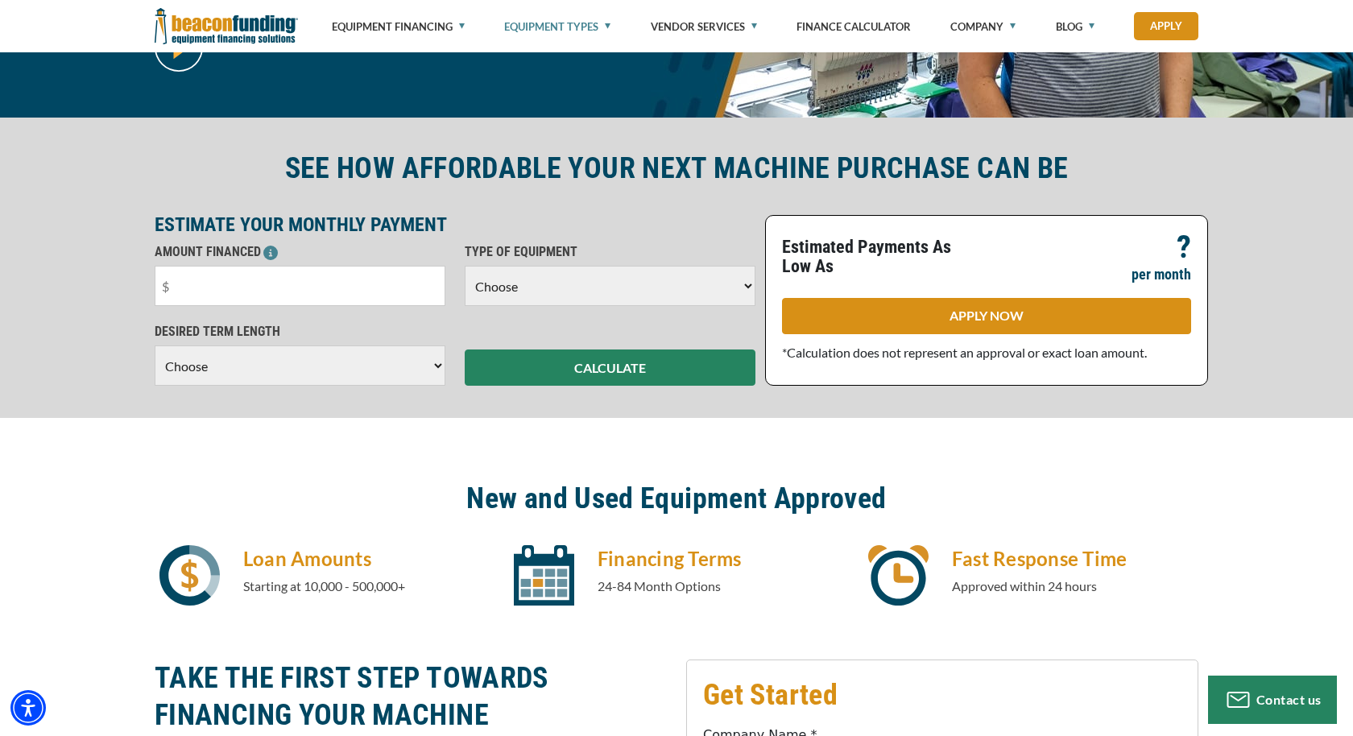
click at [312, 358] on select "Choose 36 Months 48 Months 60 Months" at bounding box center [300, 365] width 291 height 40
click at [234, 292] on input "text" at bounding box center [300, 286] width 291 height 40
type input "$30,000"
click at [406, 368] on select "Choose 36 Months 48 Months 60 Months" at bounding box center [300, 365] width 291 height 40
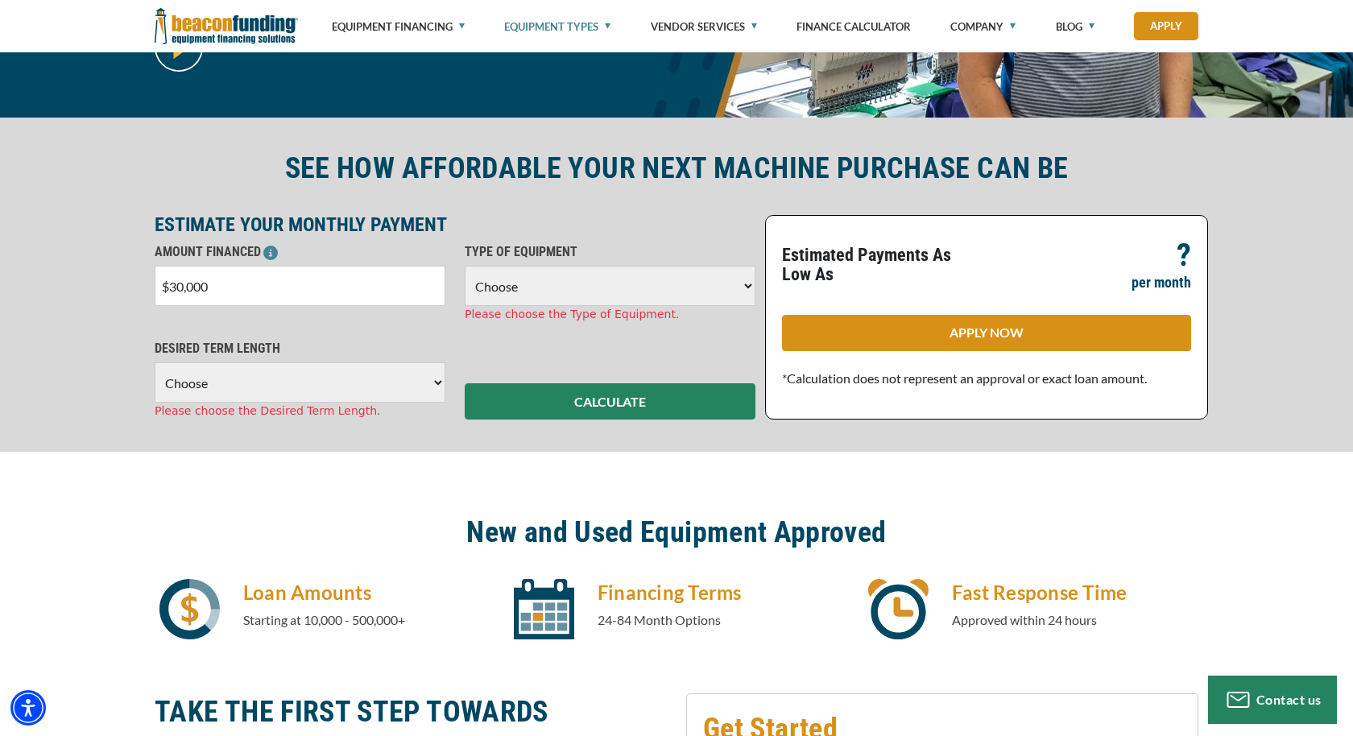
select select "60"
click at [155, 362] on select "Choose 36 Months 48 Months 60 Months" at bounding box center [300, 382] width 291 height 40
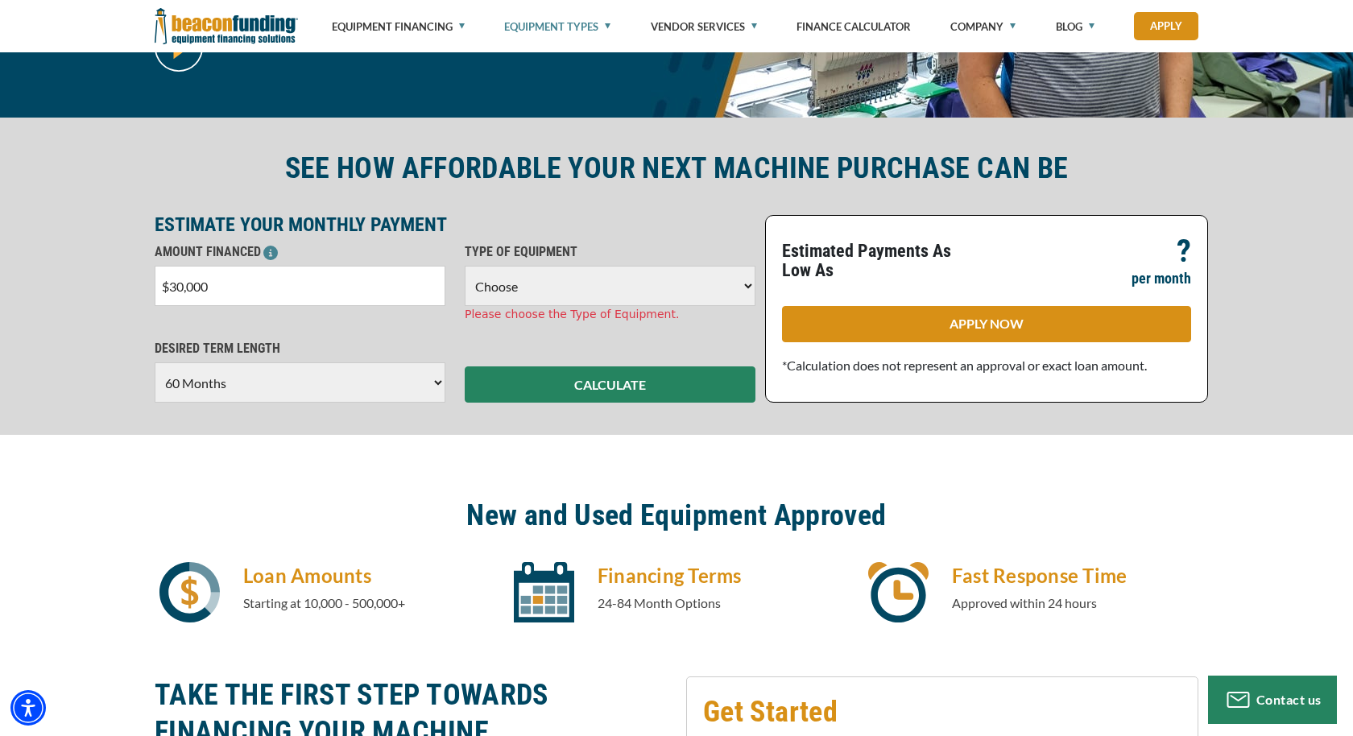
click at [523, 287] on select "Choose Backhoe Boom/Bucket Truck Chipper Commercial Mower Crane DTG/DTF Printin…" at bounding box center [610, 286] width 291 height 40
select select "1"
click at [465, 266] on select "Choose Backhoe Boom/Bucket Truck Chipper Commercial Mower Crane DTG/DTF Printin…" at bounding box center [610, 286] width 291 height 40
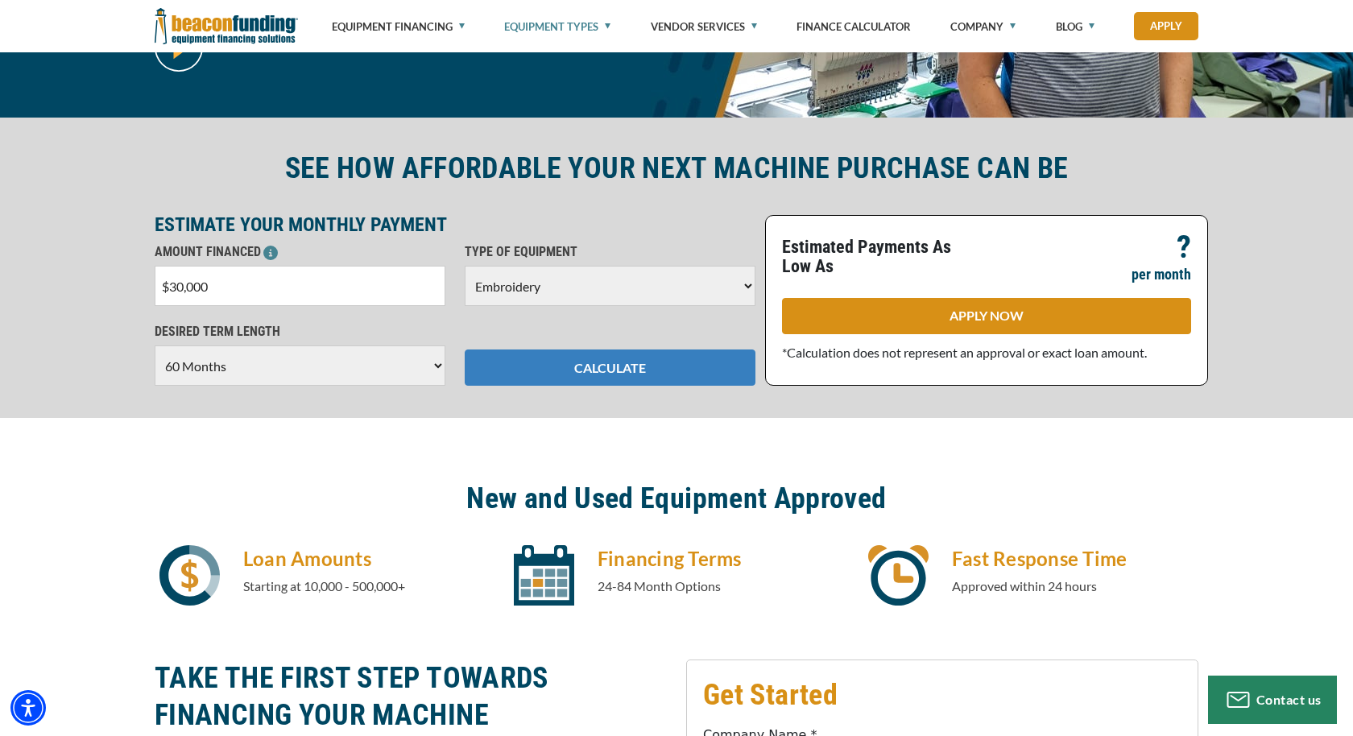
click at [636, 363] on button "CALCULATE" at bounding box center [610, 368] width 291 height 36
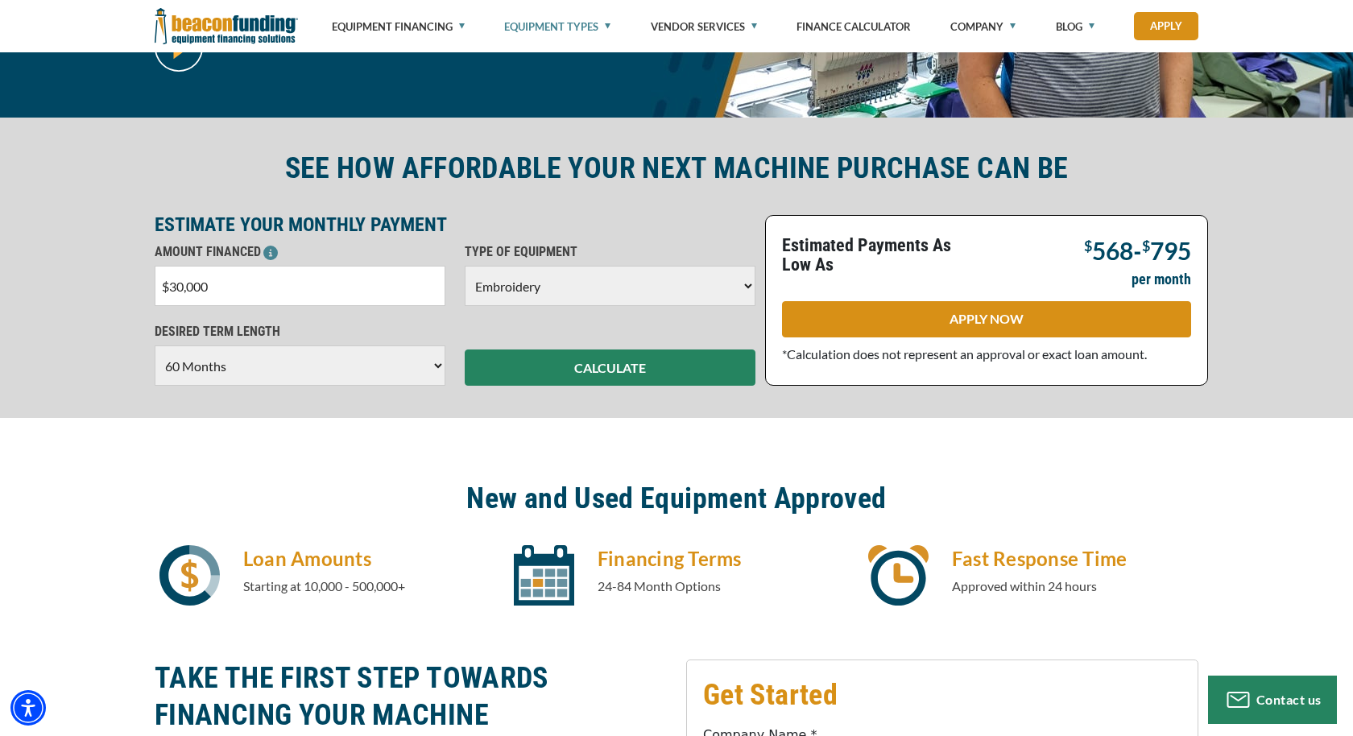
drag, startPoint x: 216, startPoint y: 284, endPoint x: 147, endPoint y: 285, distance: 69.3
click at [147, 285] on div "AMOUNT FINANCED $30,000 Please enter the Amount Financed." at bounding box center [300, 274] width 310 height 64
type input "$20,000"
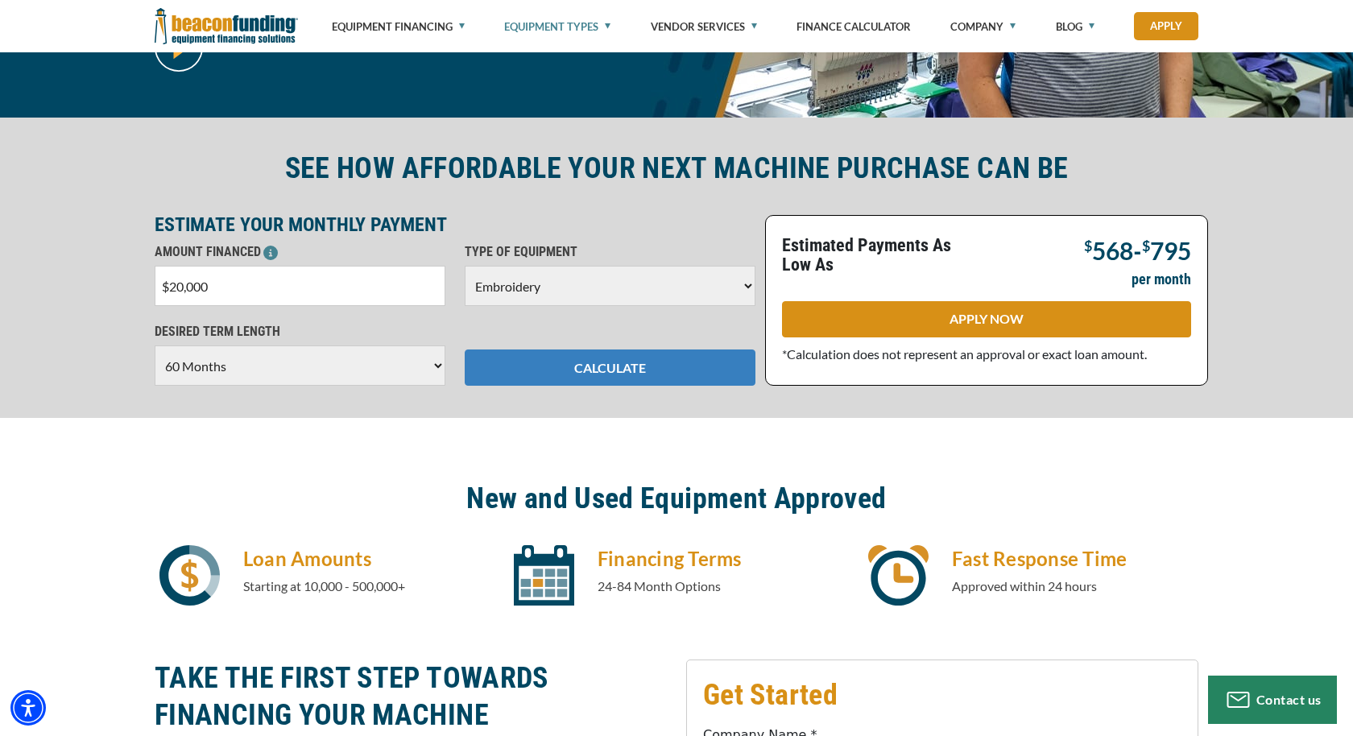
click at [638, 374] on button "CALCULATE" at bounding box center [610, 368] width 291 height 36
